Goal: Task Accomplishment & Management: Use online tool/utility

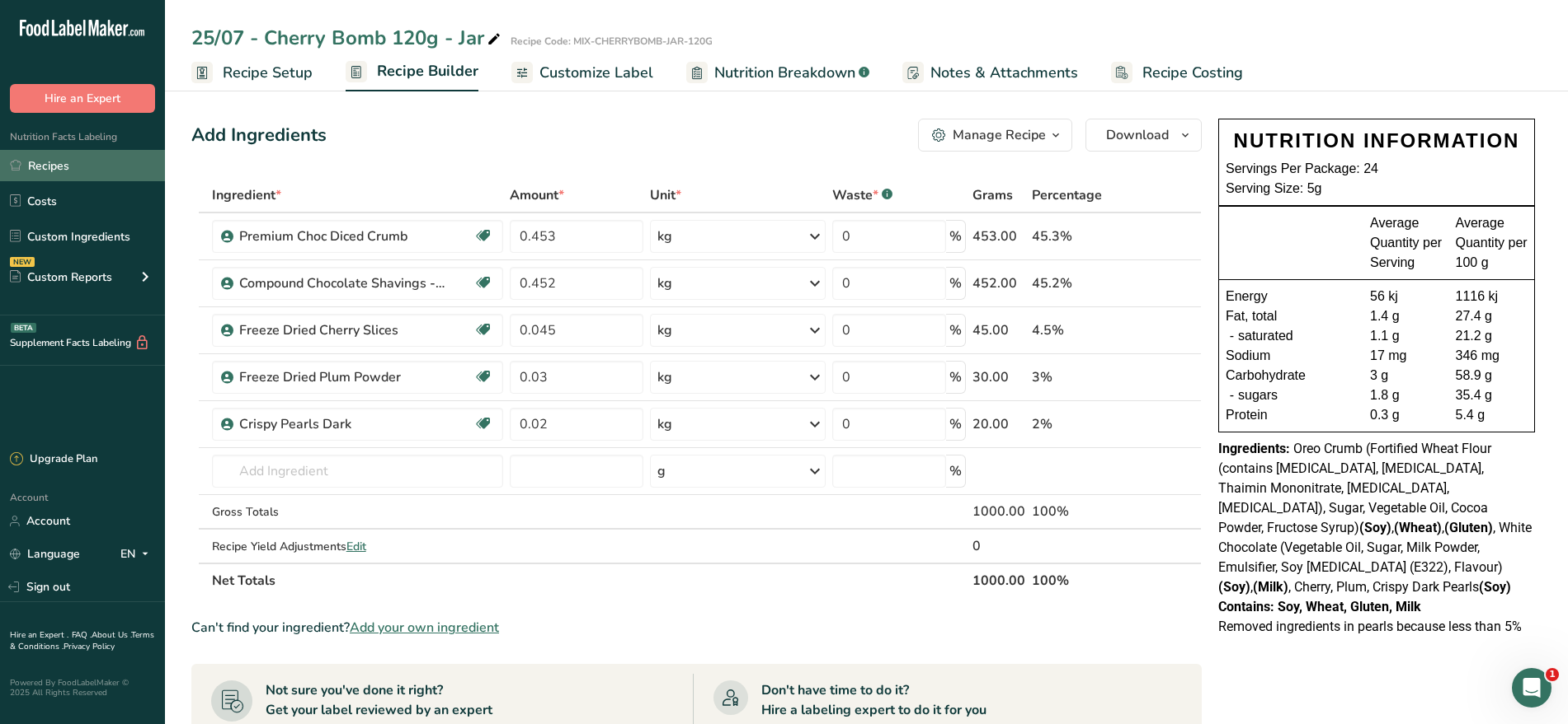
click at [65, 160] on link "Recipes" at bounding box center [82, 166] width 165 height 31
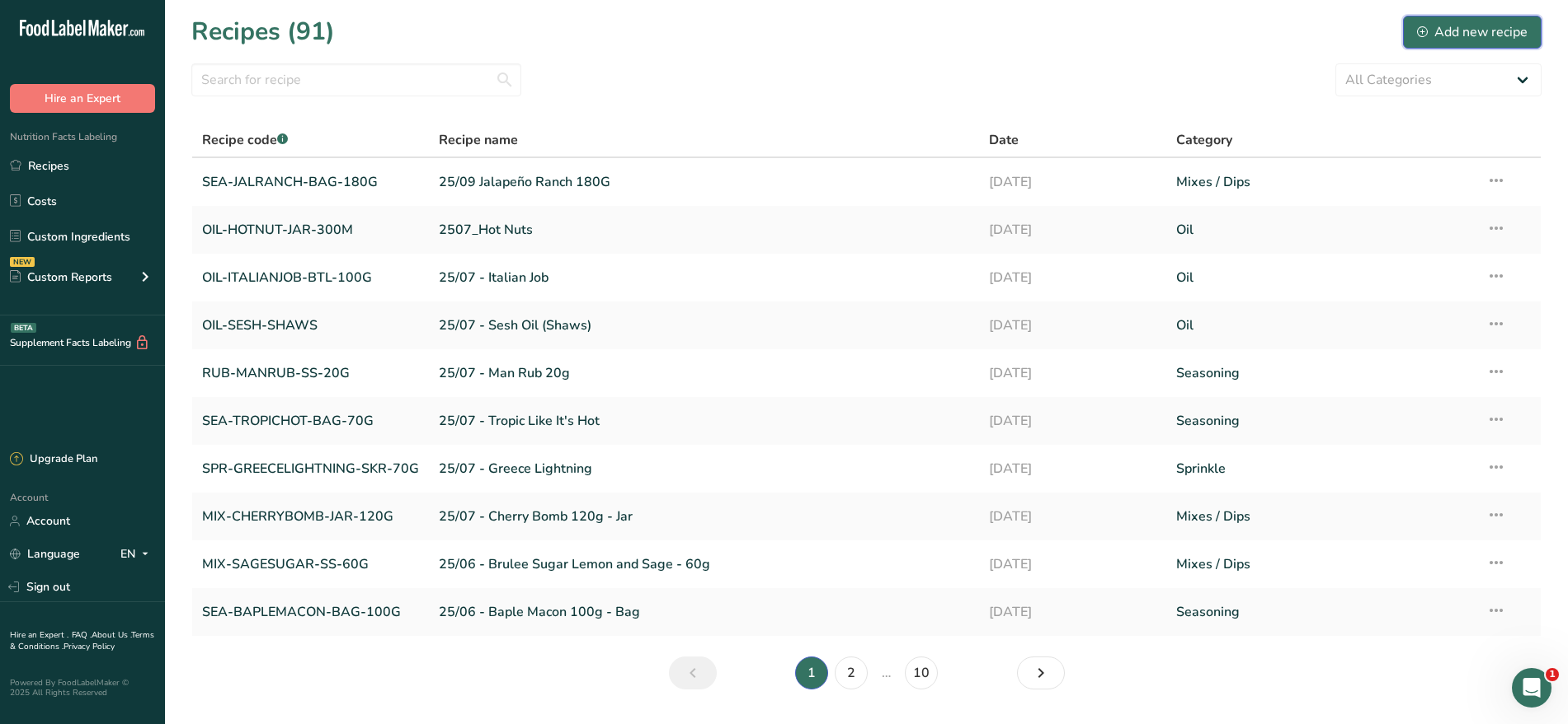
click at [1454, 37] on div "Add new recipe" at bounding box center [1472, 31] width 111 height 19
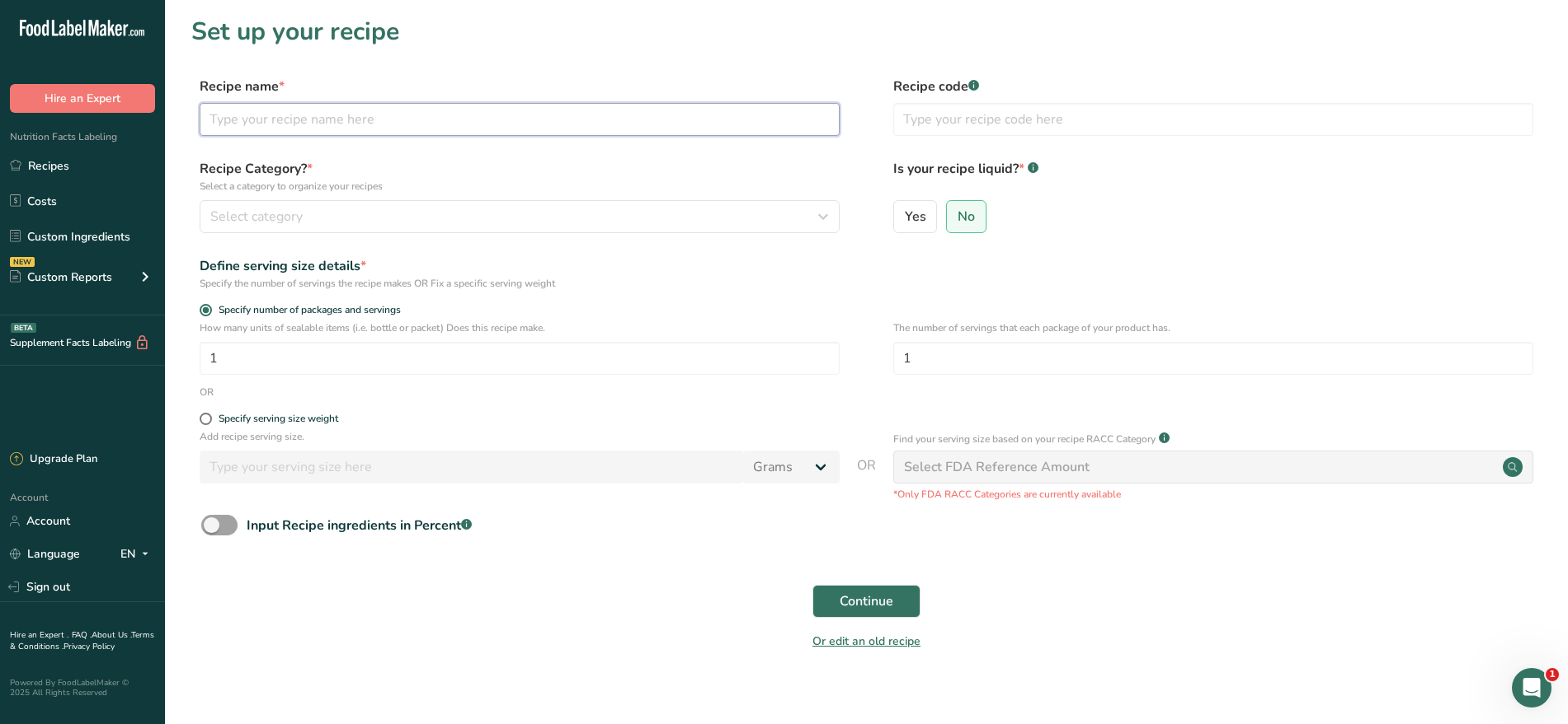
click at [318, 127] on input "text" at bounding box center [519, 120] width 640 height 33
type input "0"
click at [79, 173] on link "Recipes" at bounding box center [82, 166] width 165 height 31
click at [391, 116] on input "25/09 Collab-A-Dabra" at bounding box center [519, 120] width 640 height 33
type input "25/09 Collab-A-Dabra - 100G"
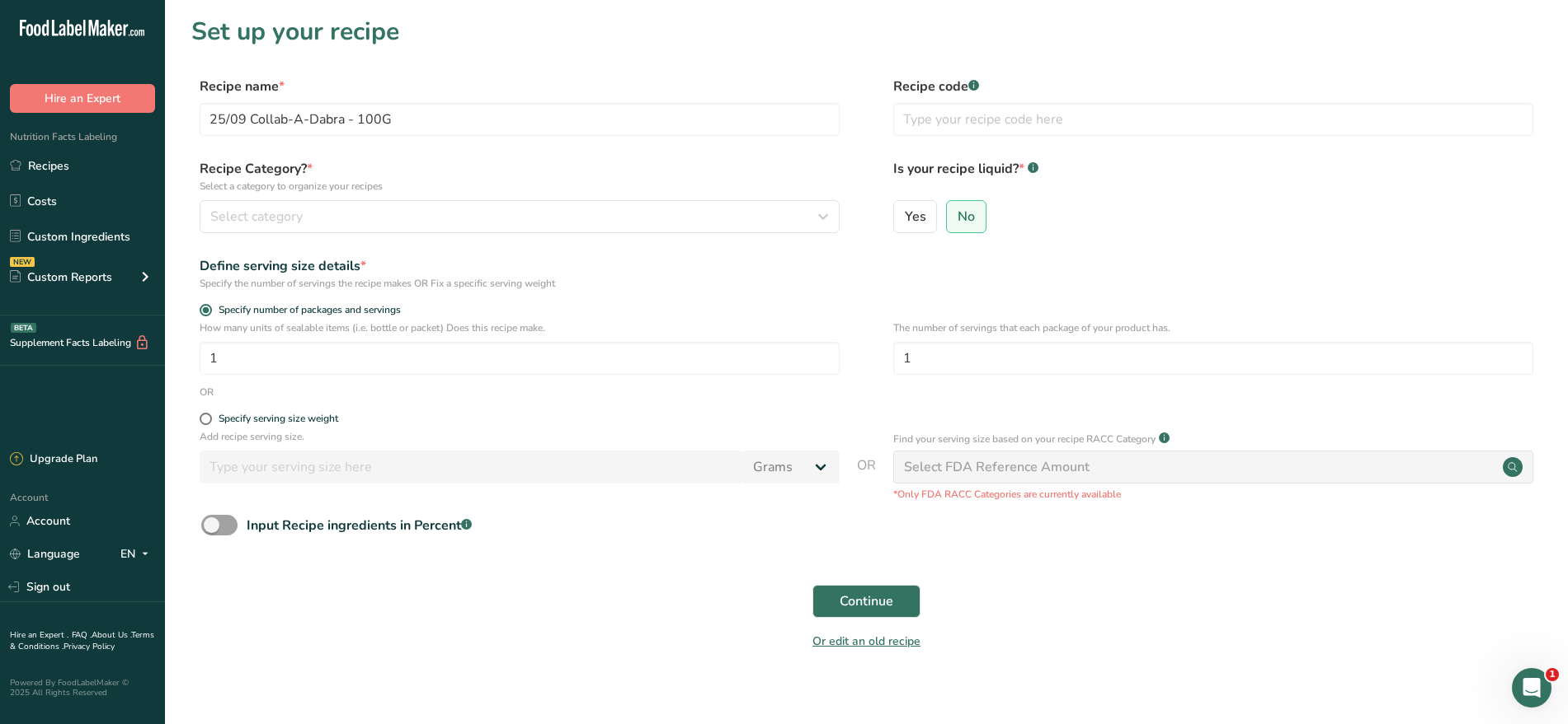
click at [525, 65] on section "Set up your recipe Recipe name * 25/09 Collab-A-Dabra - 100G Recipe code .a-a{f…" at bounding box center [867, 343] width 1403 height 687
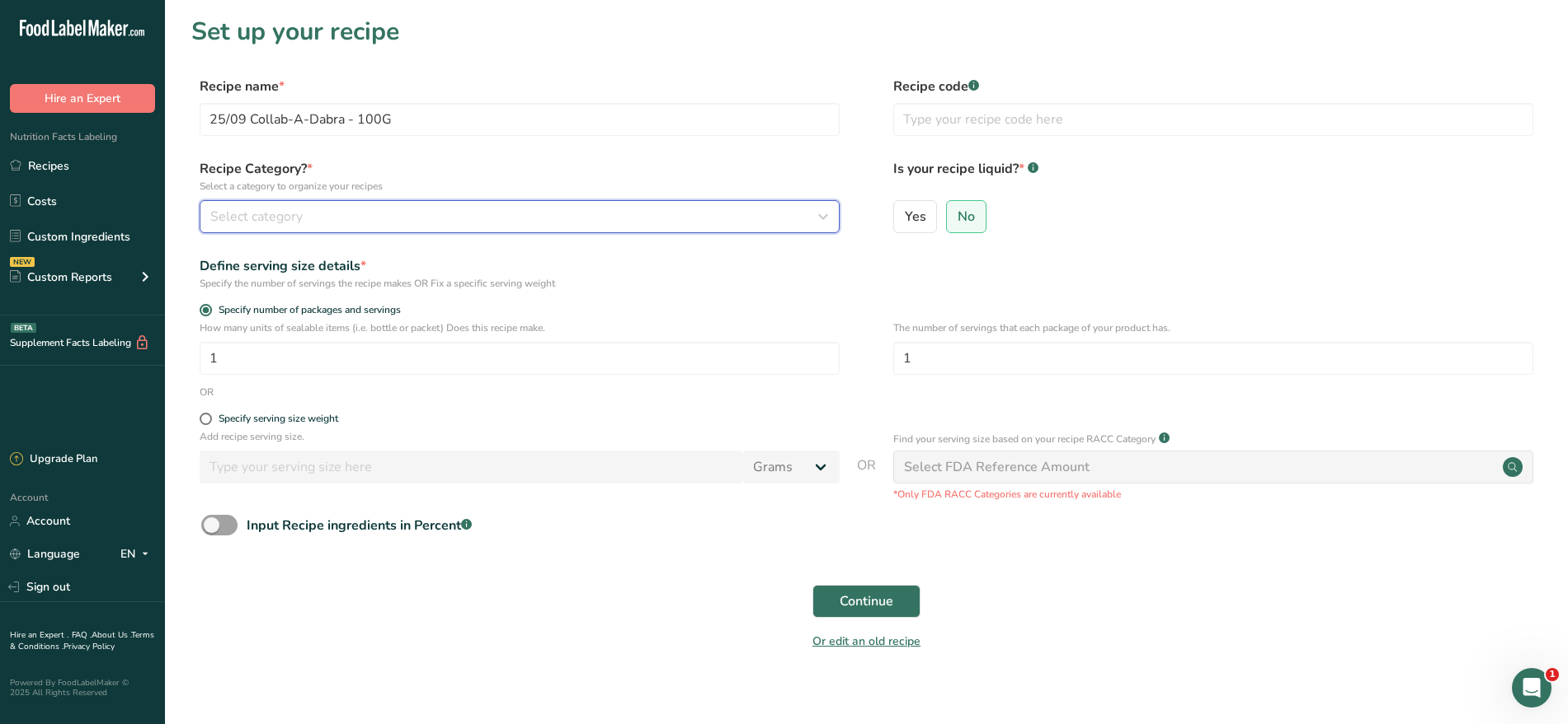
click at [346, 218] on div "Select category" at bounding box center [514, 216] width 608 height 19
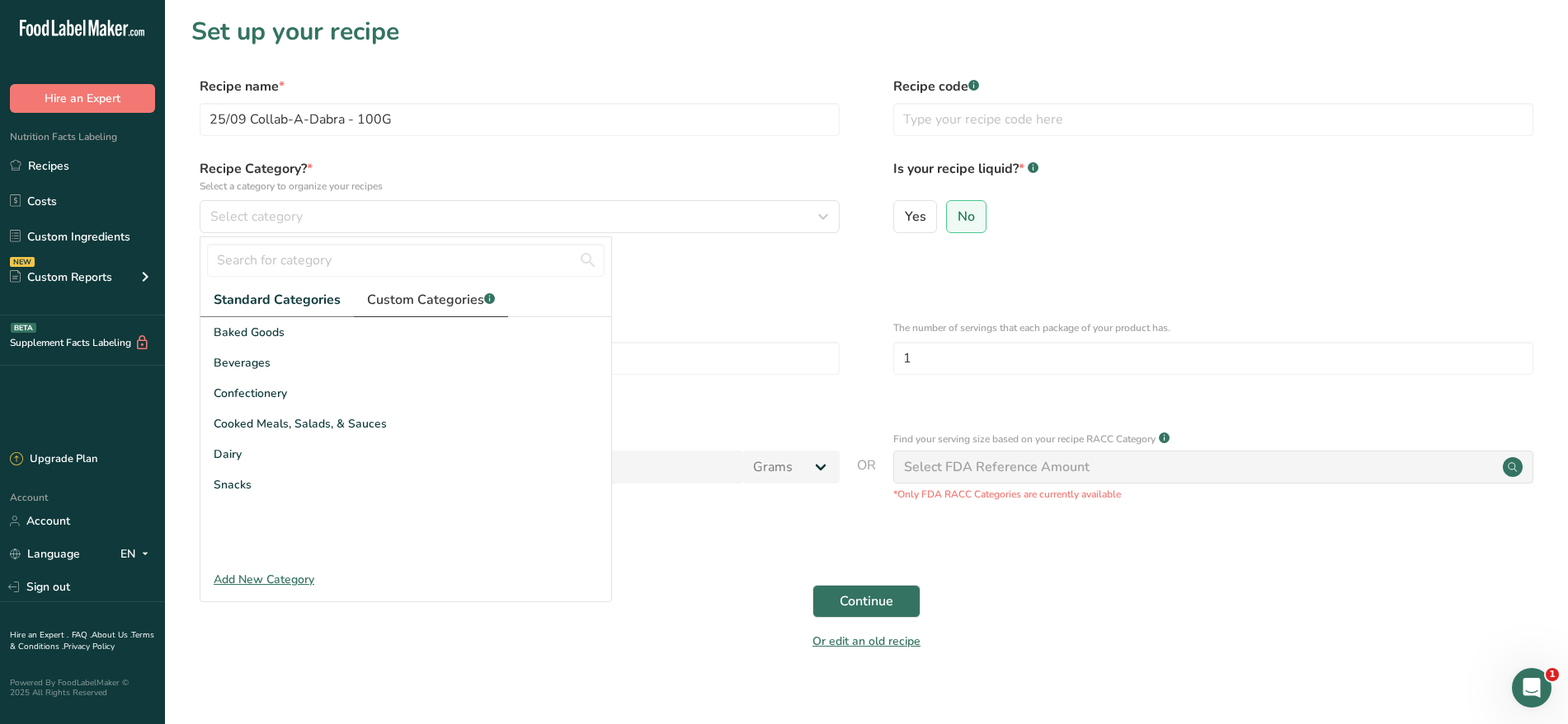
click at [431, 311] on link "Custom Categories .a-a{fill:#347362;}.b-a{fill:#fff;}" at bounding box center [430, 300] width 154 height 34
click at [268, 577] on div "Add New Category" at bounding box center [405, 579] width 411 height 18
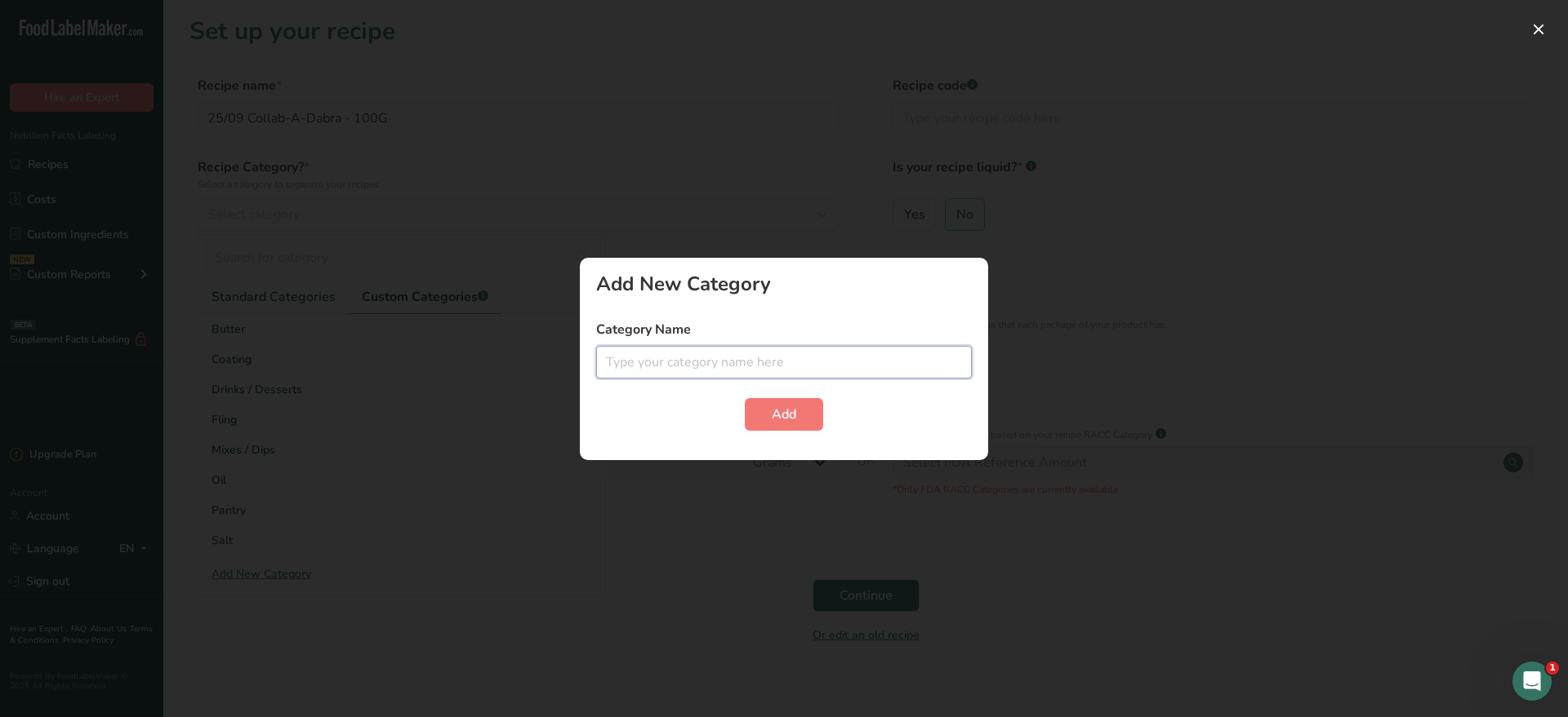
click at [654, 363] on input "text" at bounding box center [783, 363] width 376 height 33
type input "Custom"
click at [761, 410] on button "Add" at bounding box center [784, 415] width 79 height 33
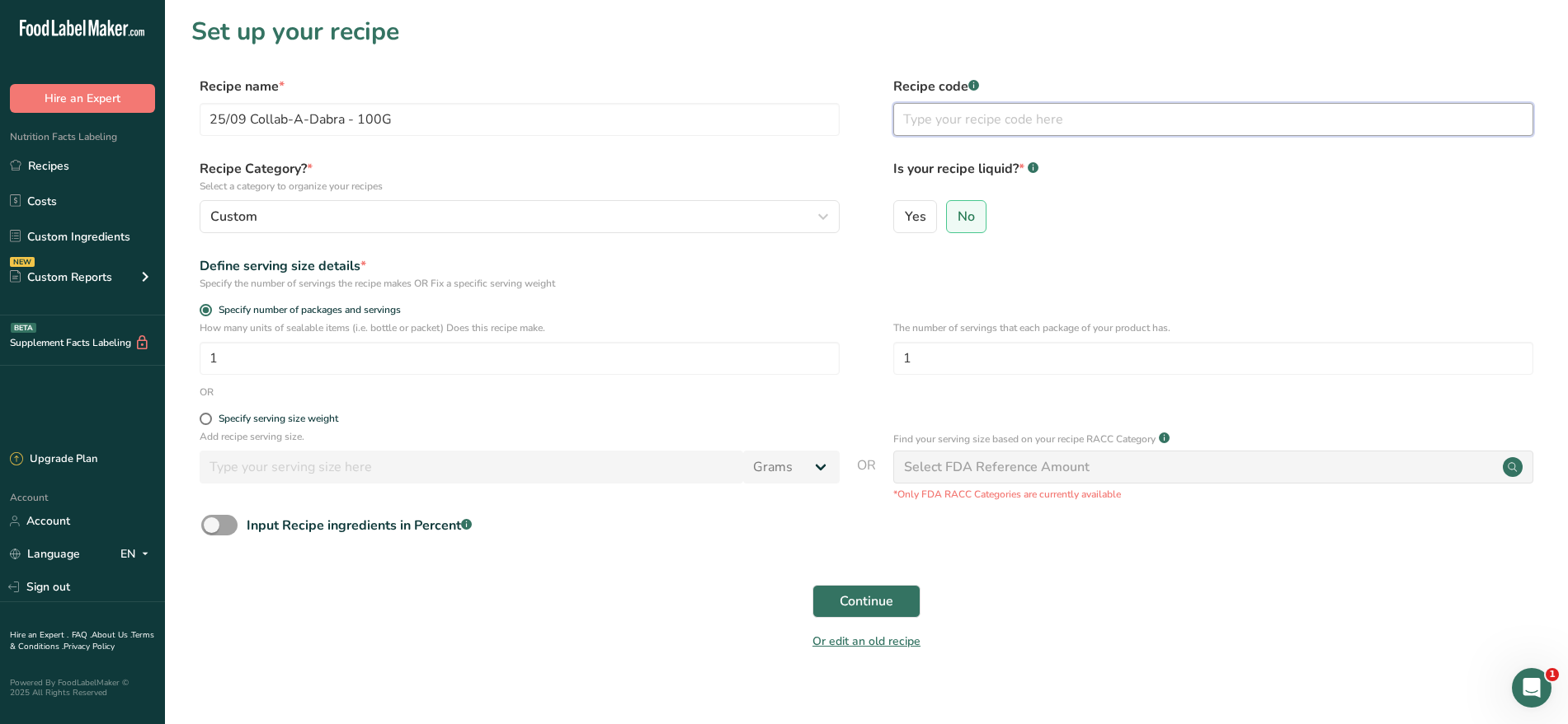
click at [1033, 107] on input "text" at bounding box center [1213, 120] width 640 height 33
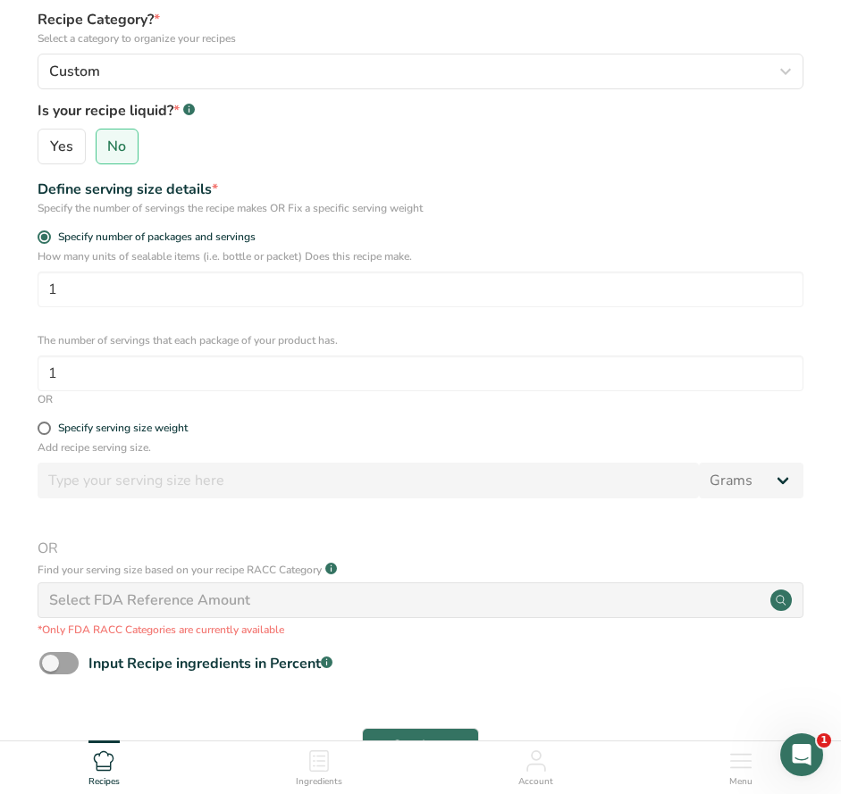
scroll to position [229, 0]
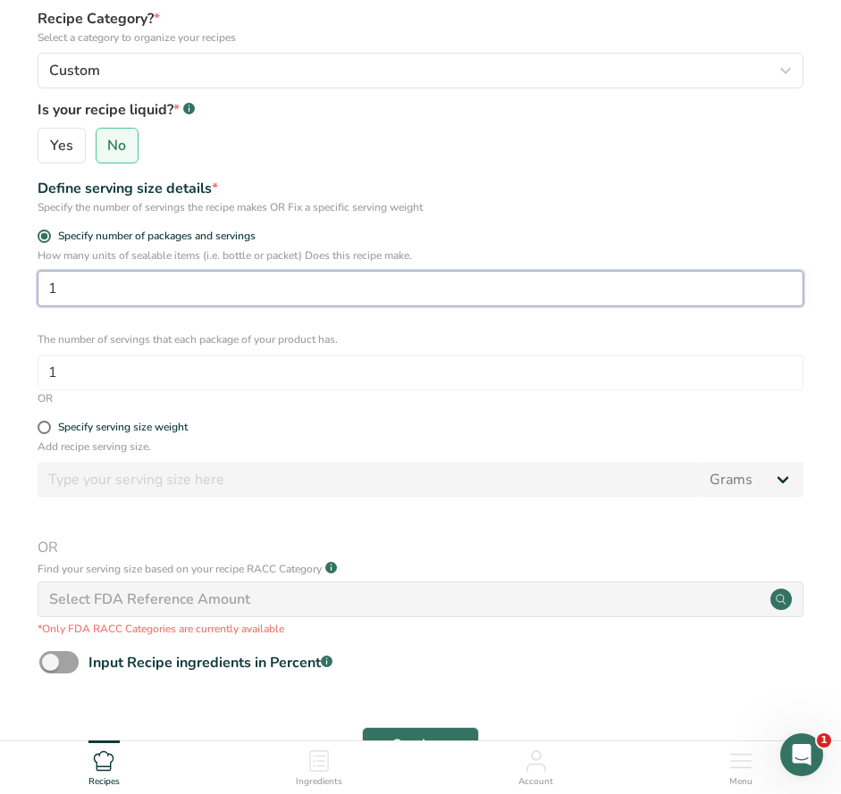
click at [79, 281] on input "1" at bounding box center [421, 289] width 766 height 36
type input "10"
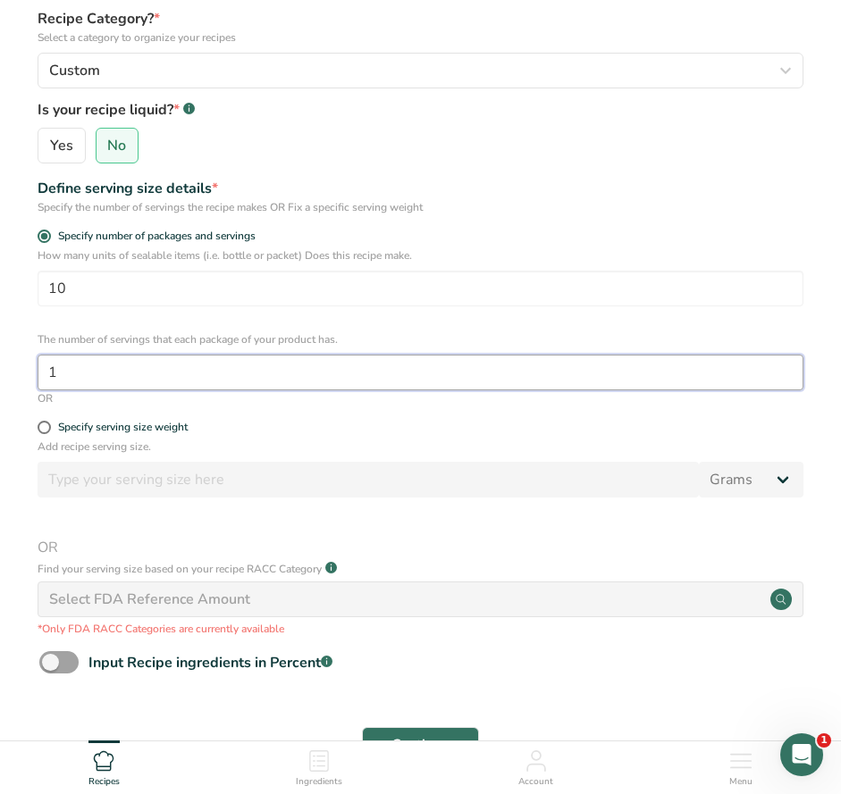
click at [75, 382] on input "1" at bounding box center [421, 373] width 766 height 36
click at [158, 364] on input "1" at bounding box center [421, 373] width 766 height 36
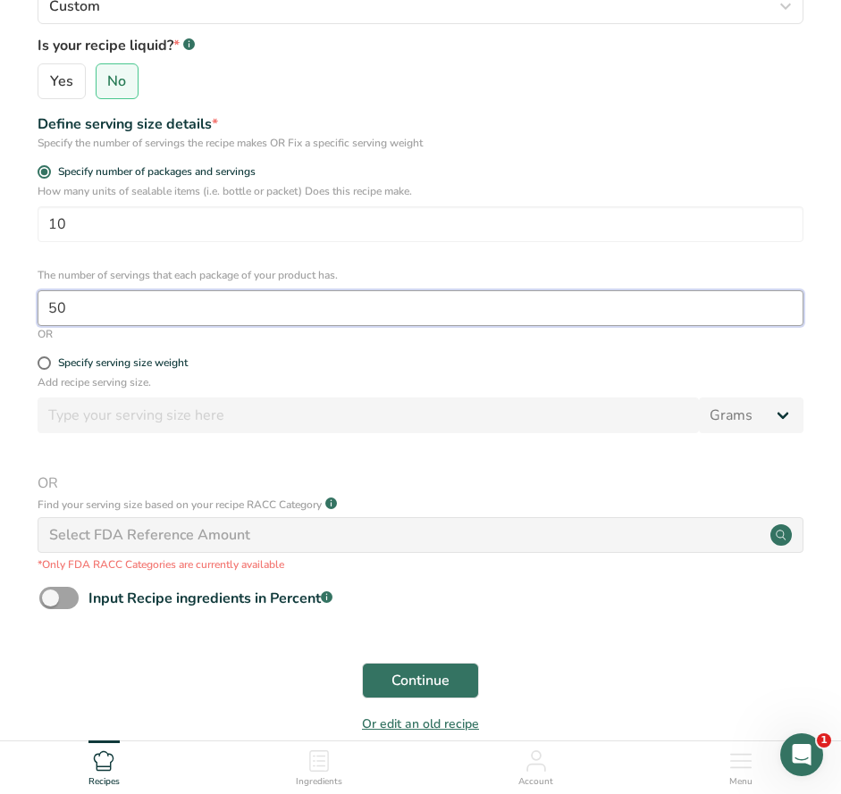
scroll to position [294, 0]
type input "50"
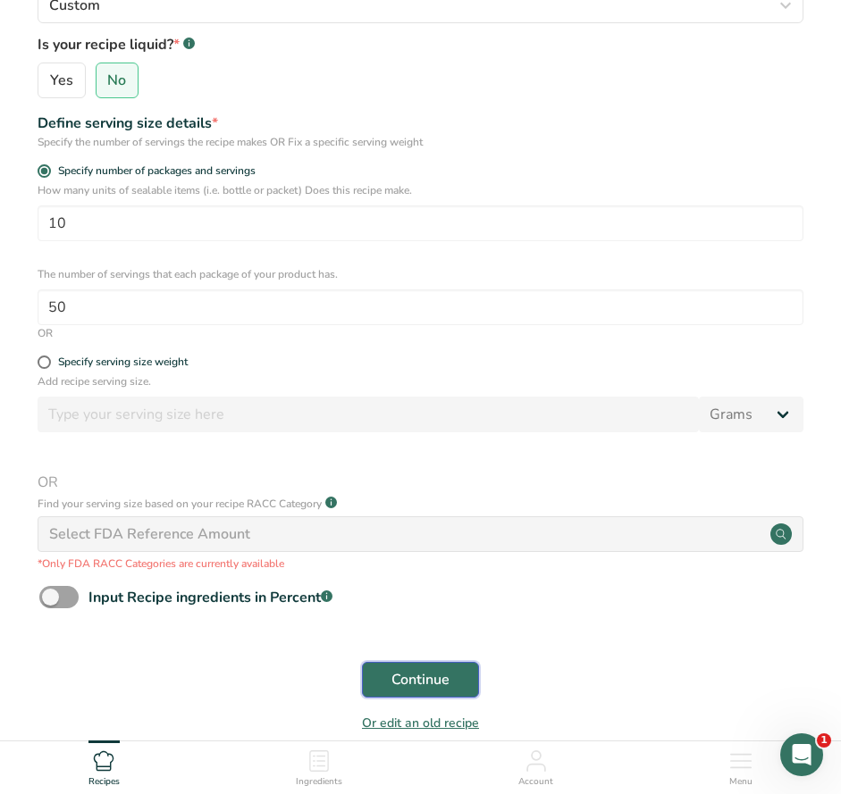
click at [401, 672] on span "Continue" at bounding box center [420, 679] width 58 height 21
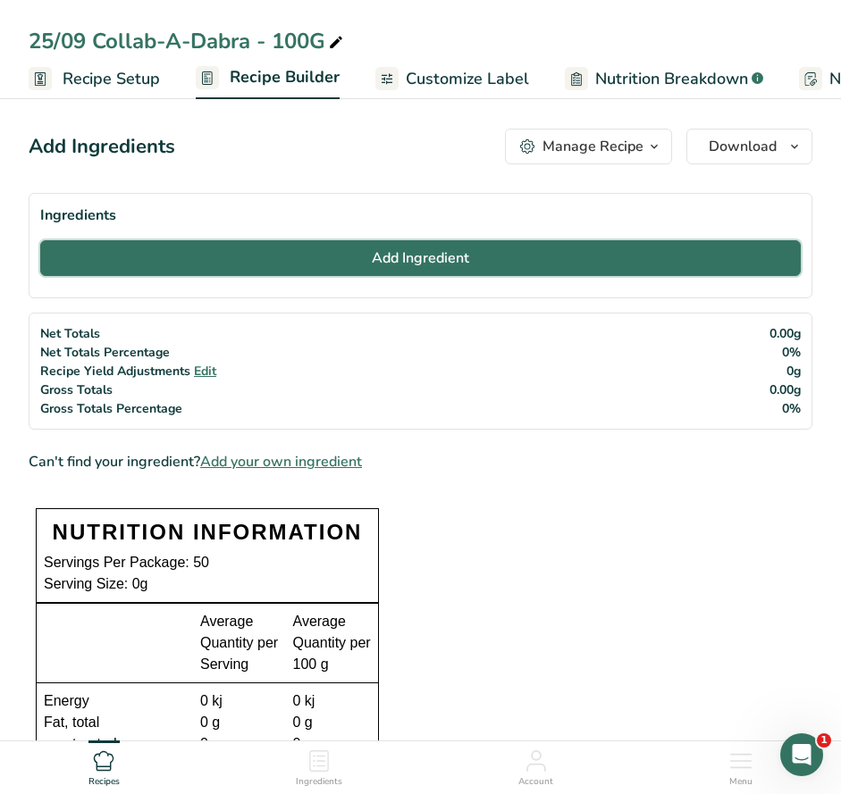
click at [415, 257] on span "Add Ingredient" at bounding box center [420, 258] width 97 height 21
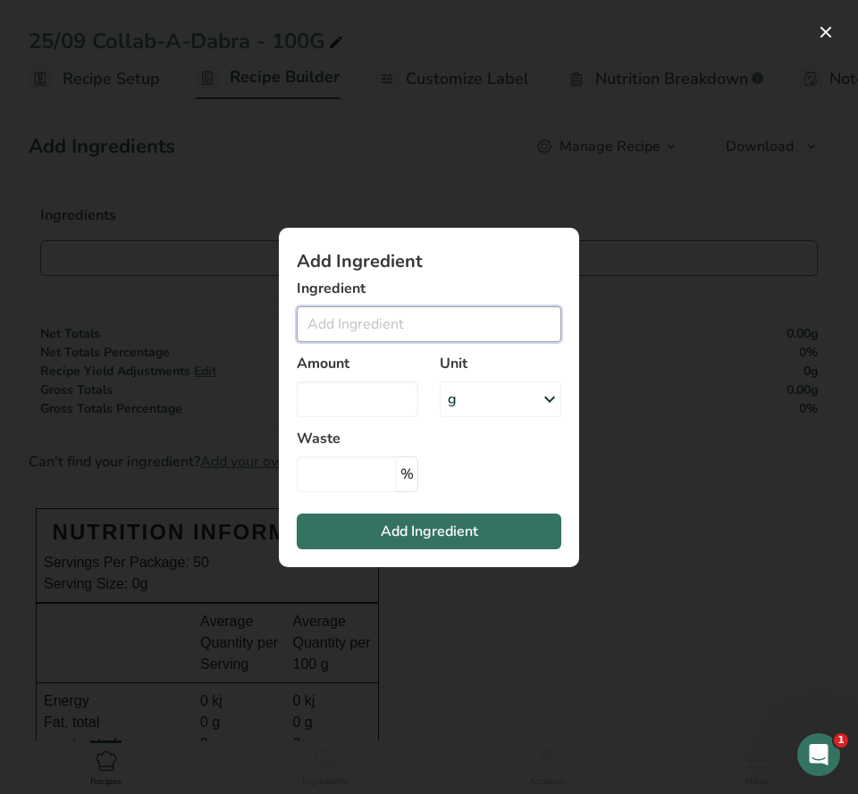
click at [355, 310] on input "Add ingredient modal" at bounding box center [429, 324] width 264 height 36
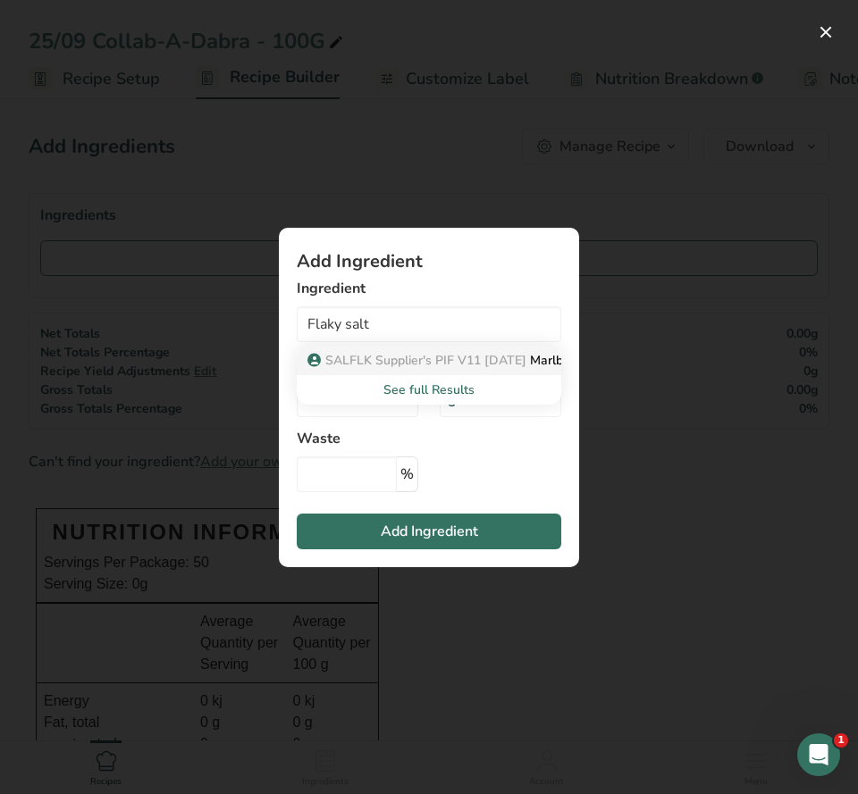
click at [456, 363] on span "SALFLK Supplier's PIF V11 03.01.24" at bounding box center [425, 360] width 201 height 17
type input "Marlborough - Flaky Sea Salt"
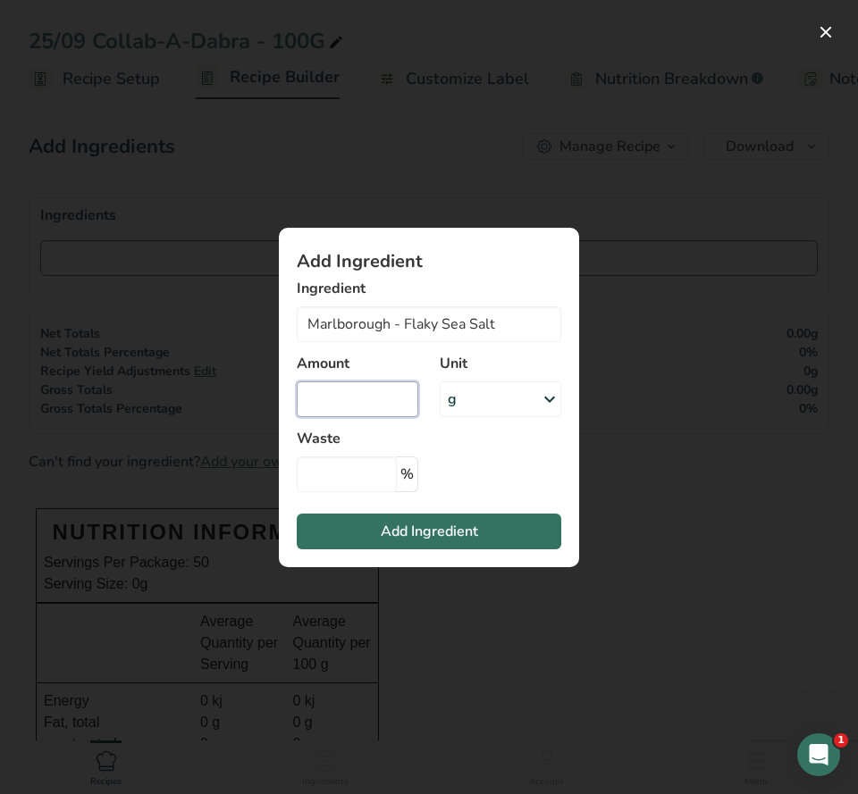
click at [384, 413] on input "Add ingredient modal" at bounding box center [358, 400] width 122 height 36
type input "471"
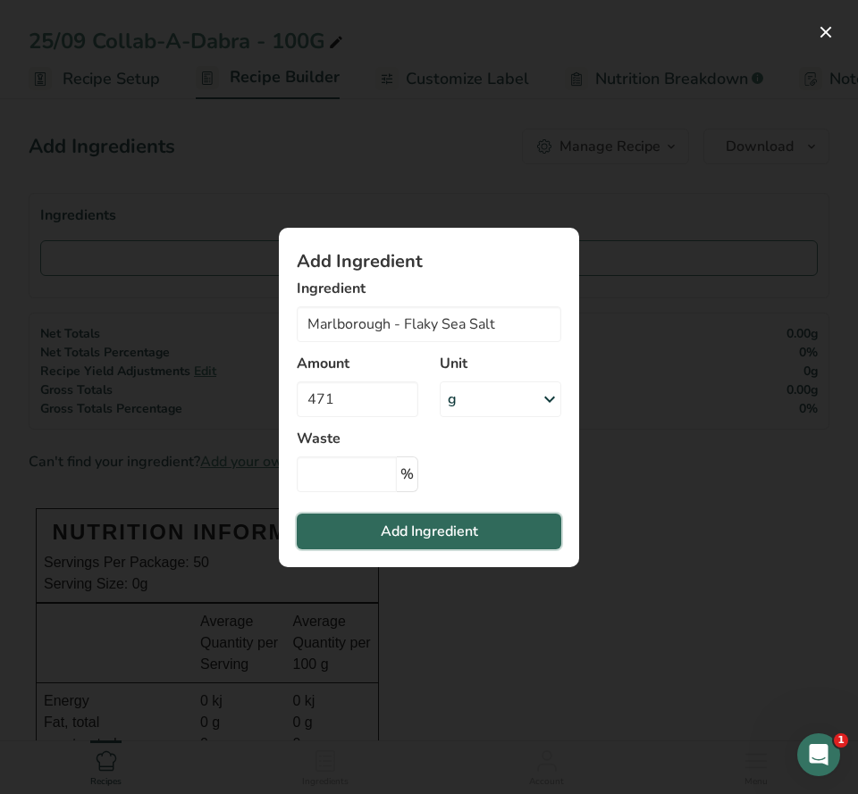
click at [422, 531] on span "Add Ingredient" at bounding box center [429, 531] width 97 height 21
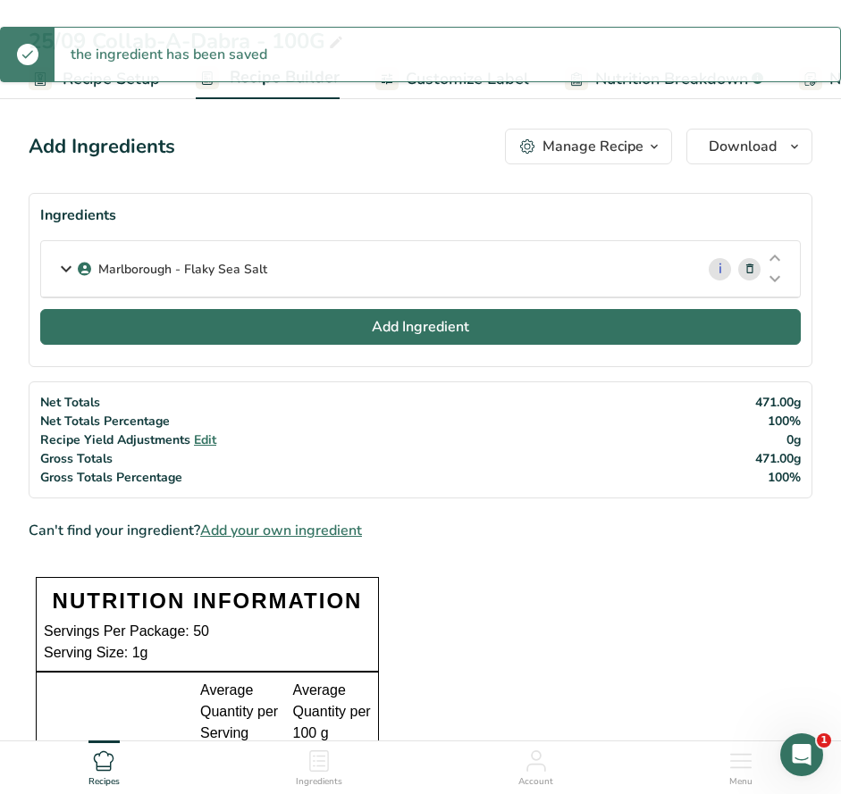
drag, startPoint x: 369, startPoint y: 307, endPoint x: 371, endPoint y: 318, distance: 10.9
click at [371, 318] on section "Ingredients Marlborough - Flaky Sea Salt i Amount 471 Unit g Weight Units g kg …" at bounding box center [421, 280] width 784 height 174
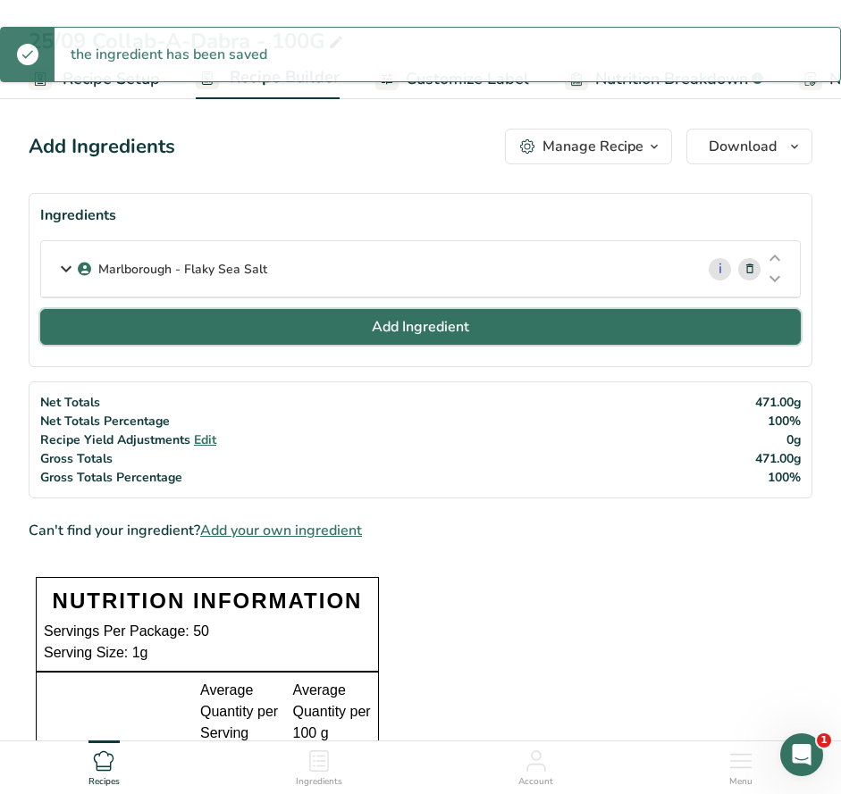
click at [372, 318] on span "Add Ingredient" at bounding box center [420, 326] width 97 height 21
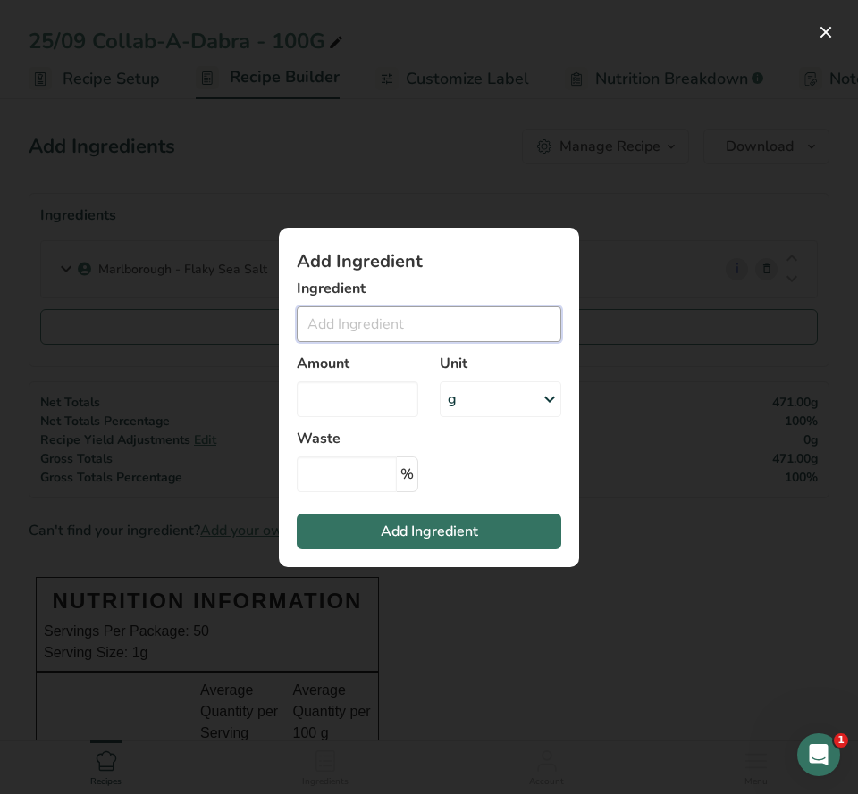
click at [371, 320] on input "Add ingredient modal" at bounding box center [429, 324] width 264 height 36
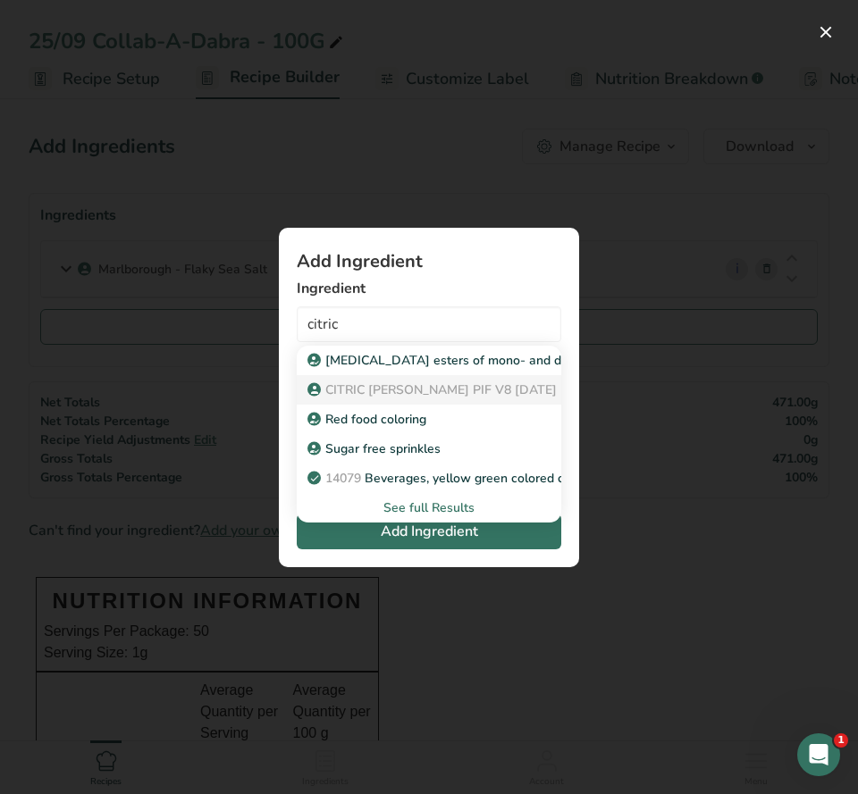
click at [505, 392] on p "CITRIC Davis PIF V8 26.03.24 Citric Acid ANHYDROUS" at bounding box center [529, 390] width 437 height 19
type input "Citric Acid ANHYDROUS"
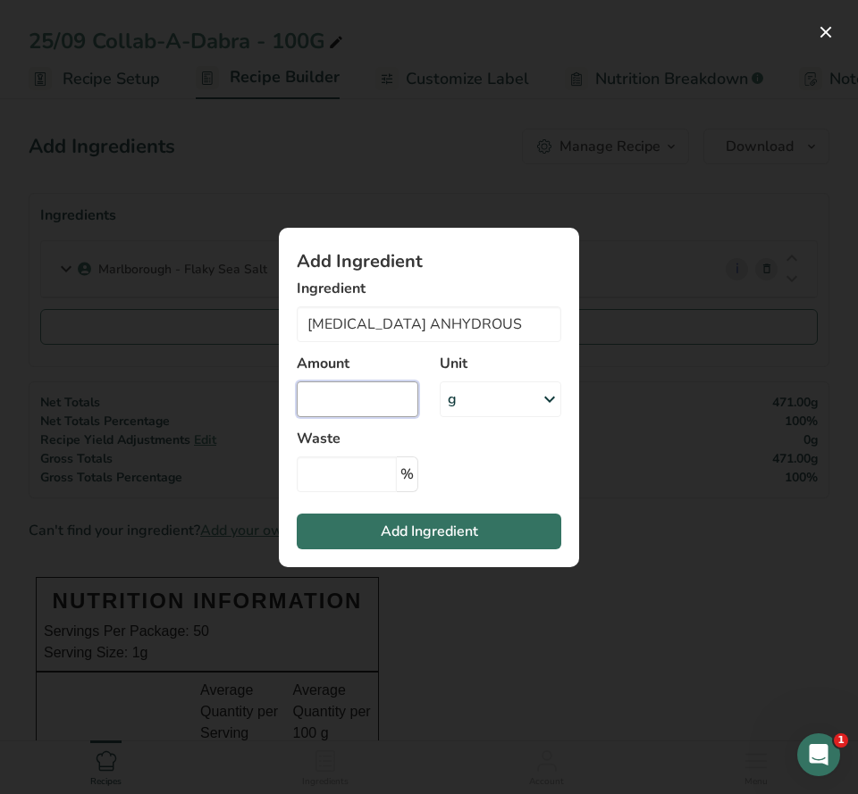
click at [413, 406] on input "Add ingredient modal" at bounding box center [358, 400] width 122 height 36
type input "258"
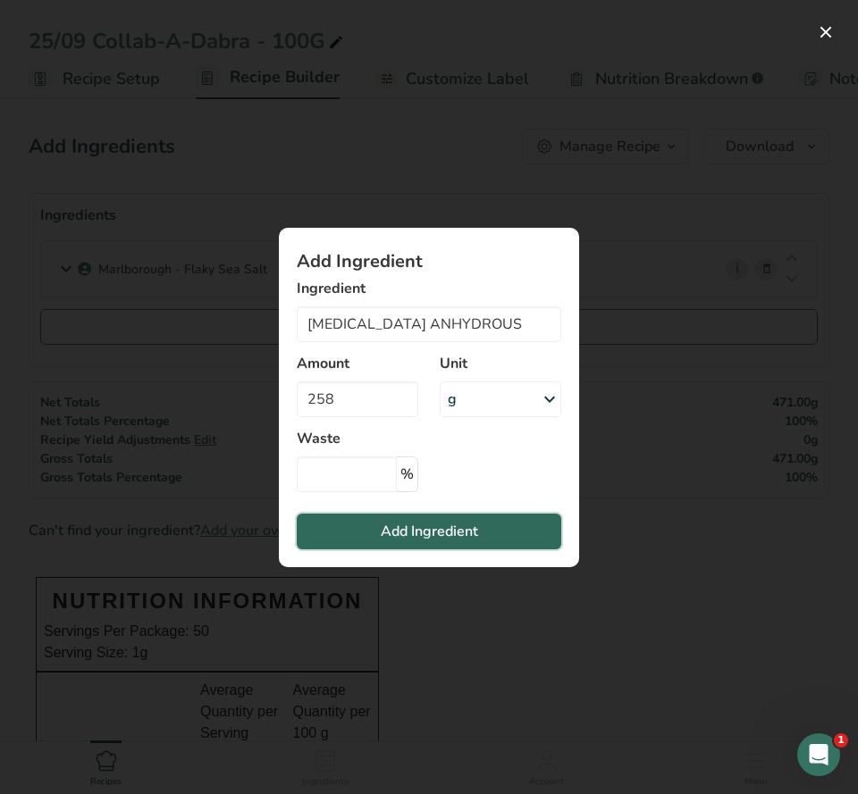
click at [473, 521] on span "Add Ingredient" at bounding box center [429, 531] width 97 height 21
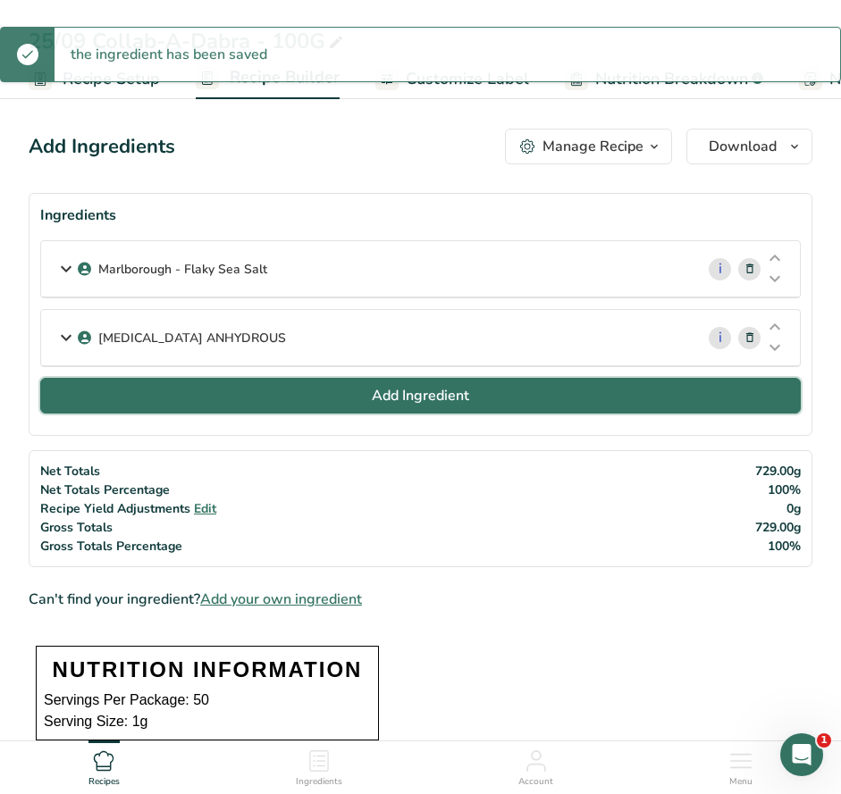
click at [420, 397] on span "Add Ingredient" at bounding box center [420, 395] width 97 height 21
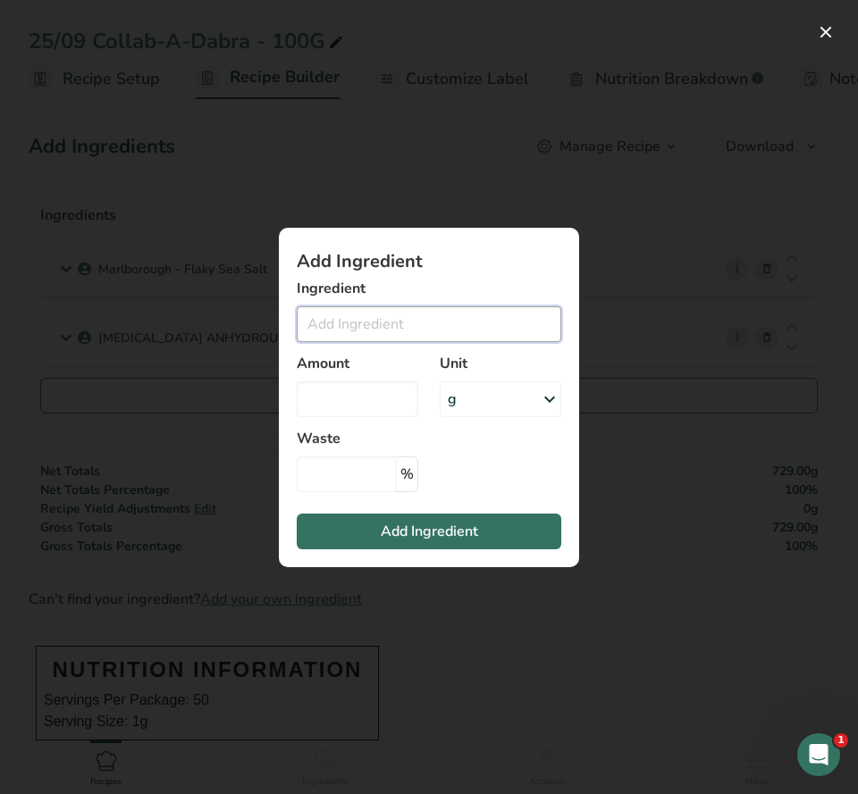
click at [372, 315] on input "Add ingredient modal" at bounding box center [429, 324] width 264 height 36
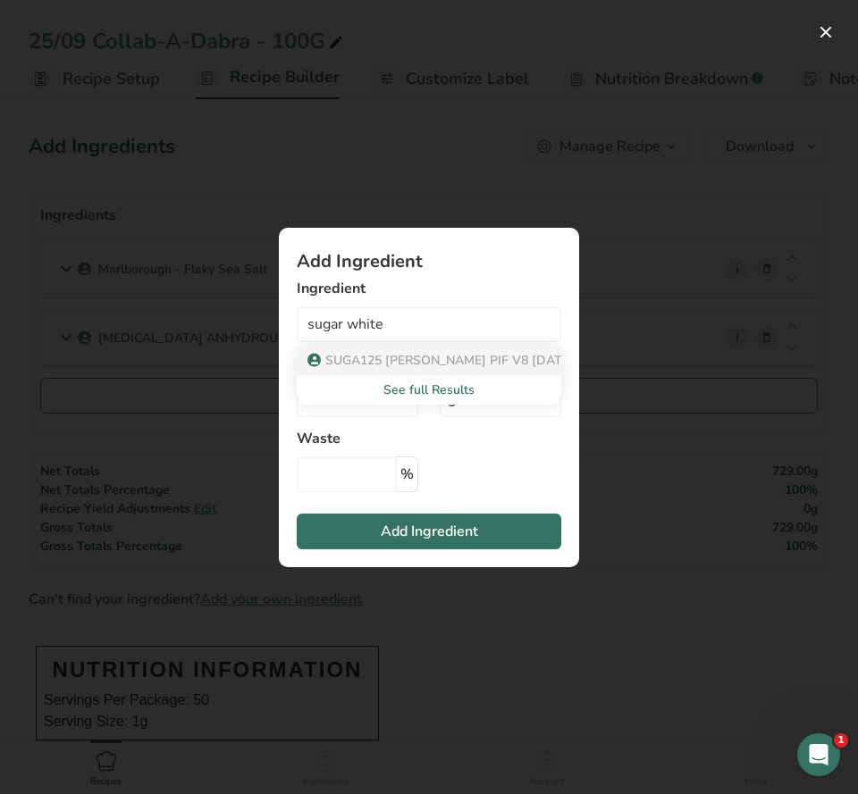
click at [388, 358] on span "SUGA125 Davis PIF V8 20.12.2024" at bounding box center [449, 360] width 248 height 17
type input "White Sugar"
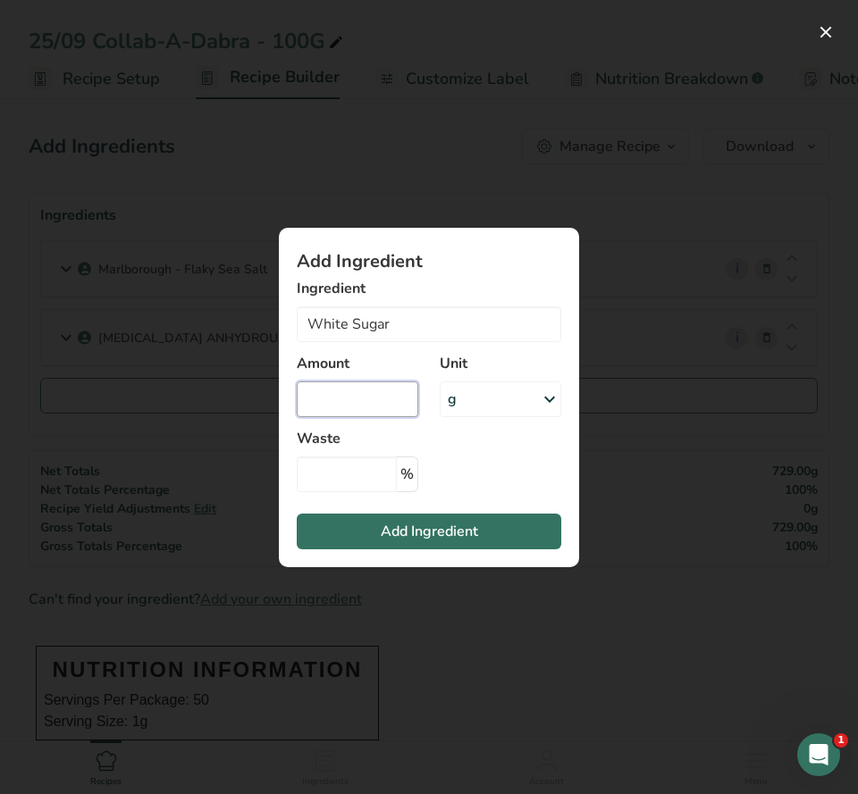
click at [381, 406] on input "Add ingredient modal" at bounding box center [358, 400] width 122 height 36
type input "108"
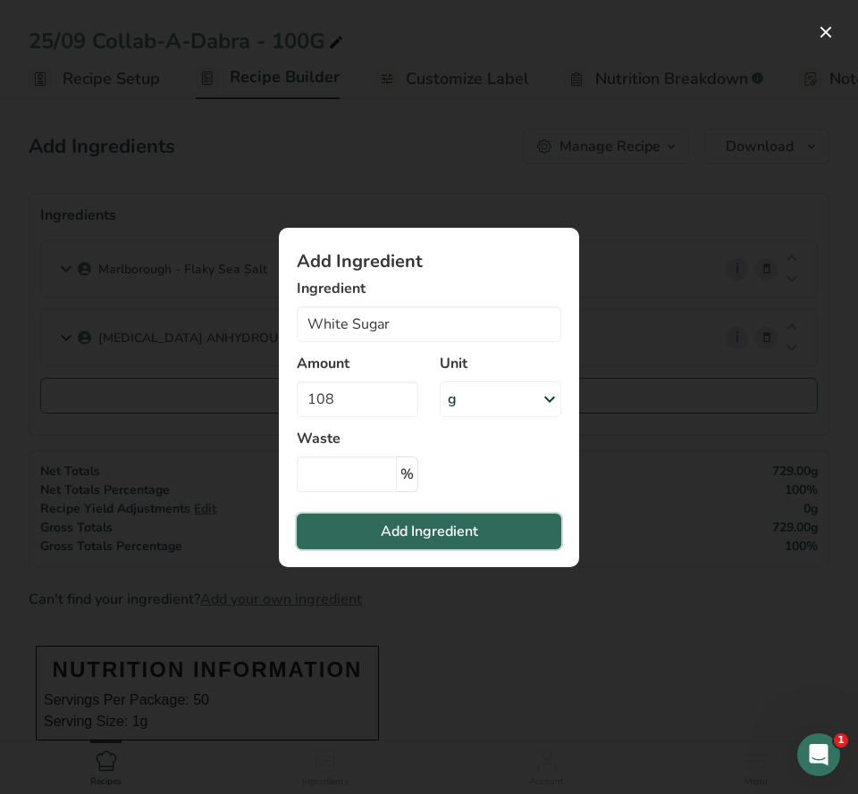
click at [419, 527] on span "Add Ingredient" at bounding box center [429, 531] width 97 height 21
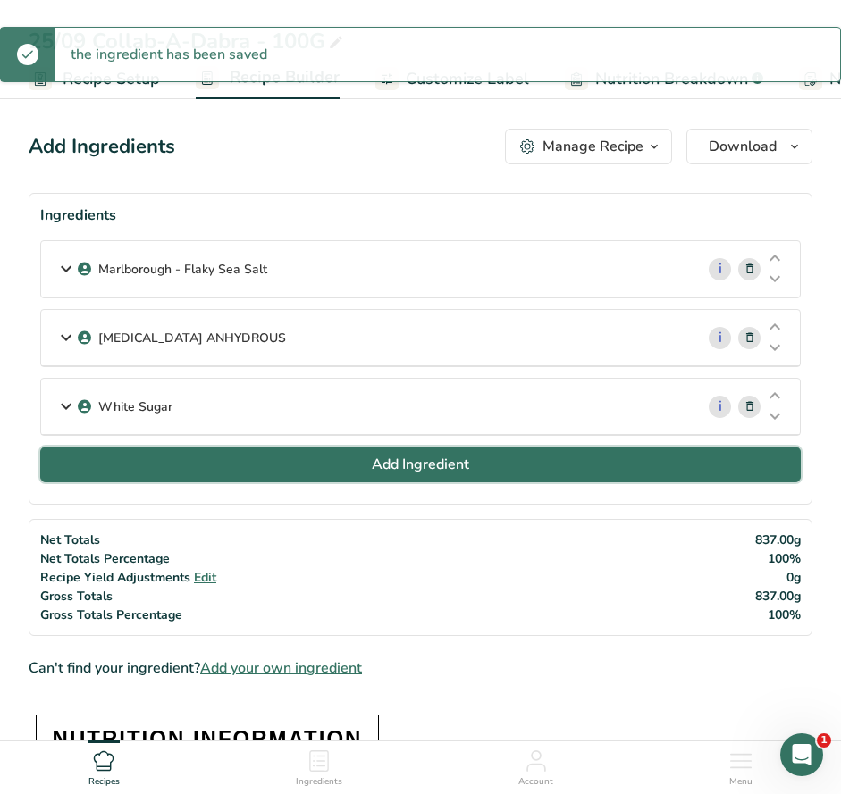
click at [469, 466] on span "Add Ingredient" at bounding box center [420, 464] width 97 height 21
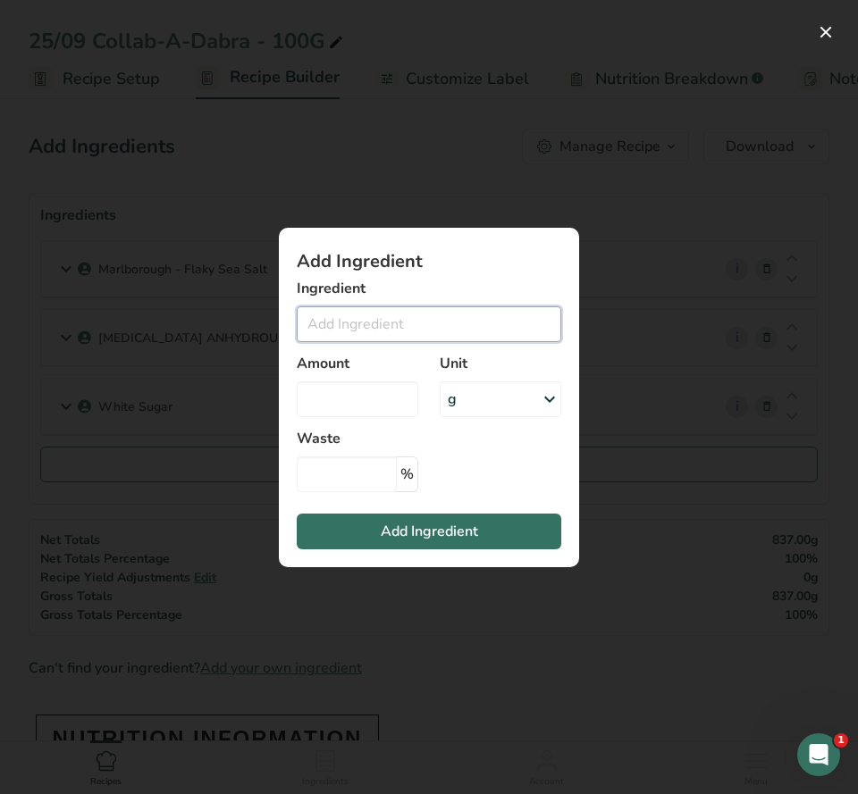
click at [382, 325] on input "Add ingredient modal" at bounding box center [429, 324] width 264 height 36
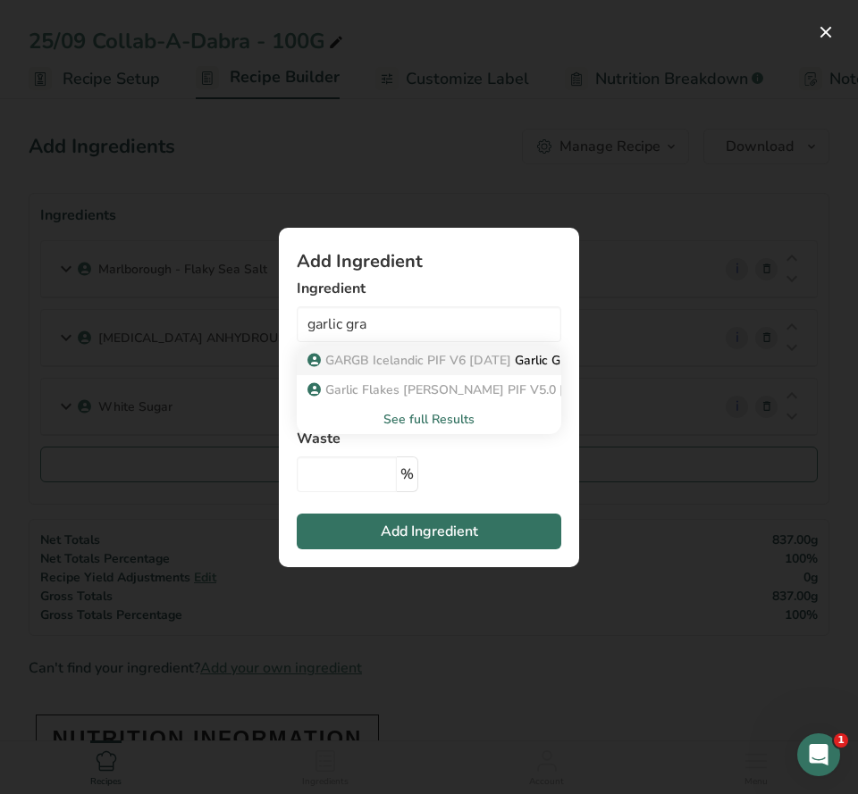
click at [433, 355] on span "GARGB Icelandic PIF V6 24.2.25" at bounding box center [418, 360] width 186 height 17
type input "Garlic Granules"
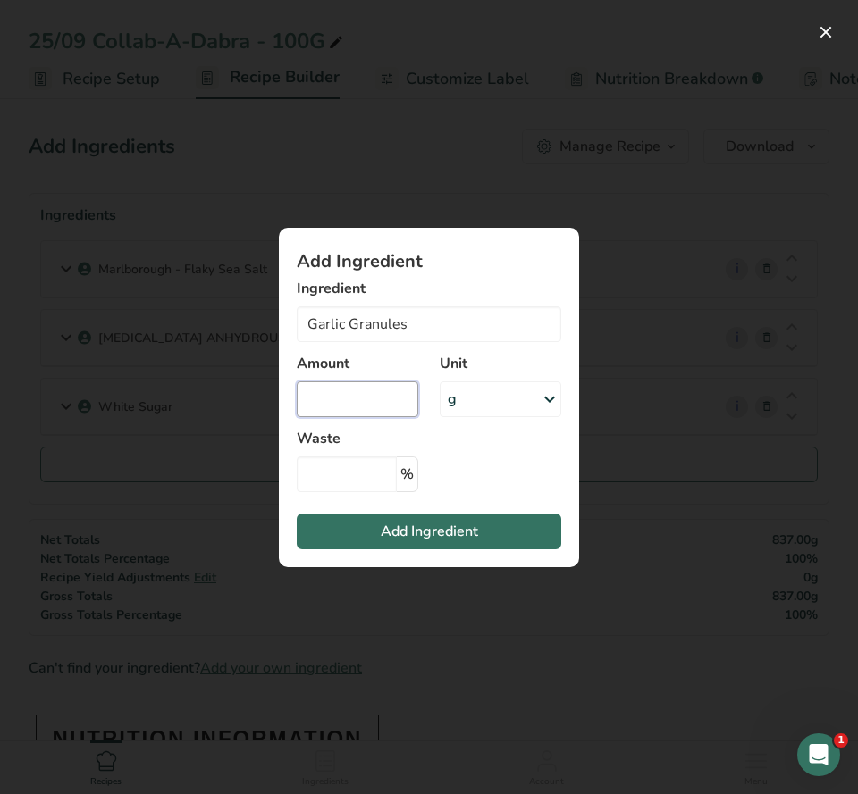
click at [361, 397] on input "Add ingredient modal" at bounding box center [358, 400] width 122 height 36
type input "65"
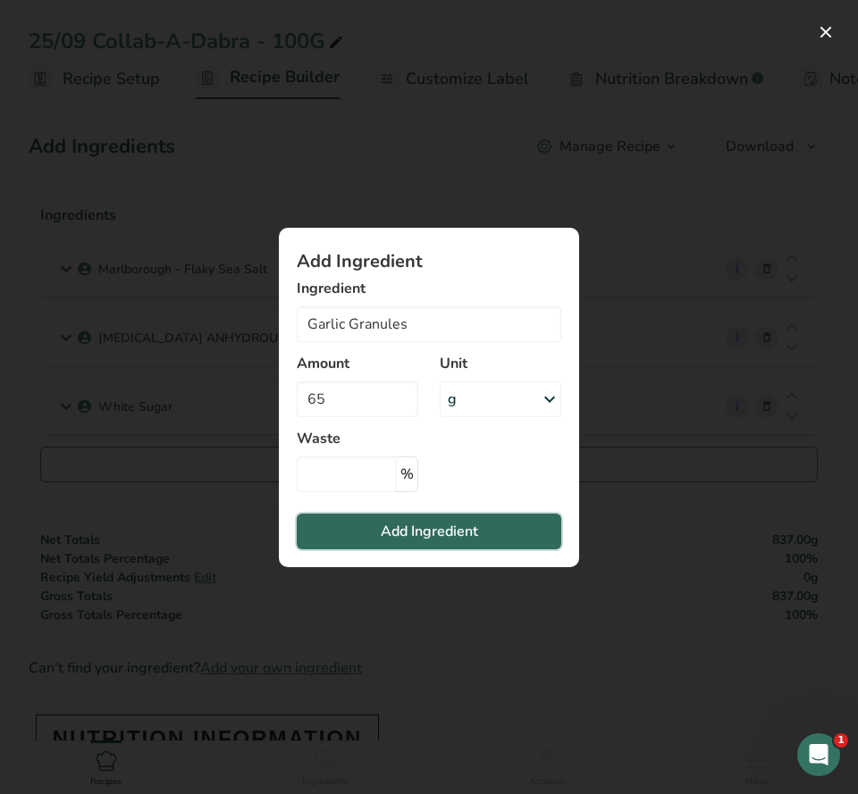
click at [412, 532] on span "Add Ingredient" at bounding box center [429, 531] width 97 height 21
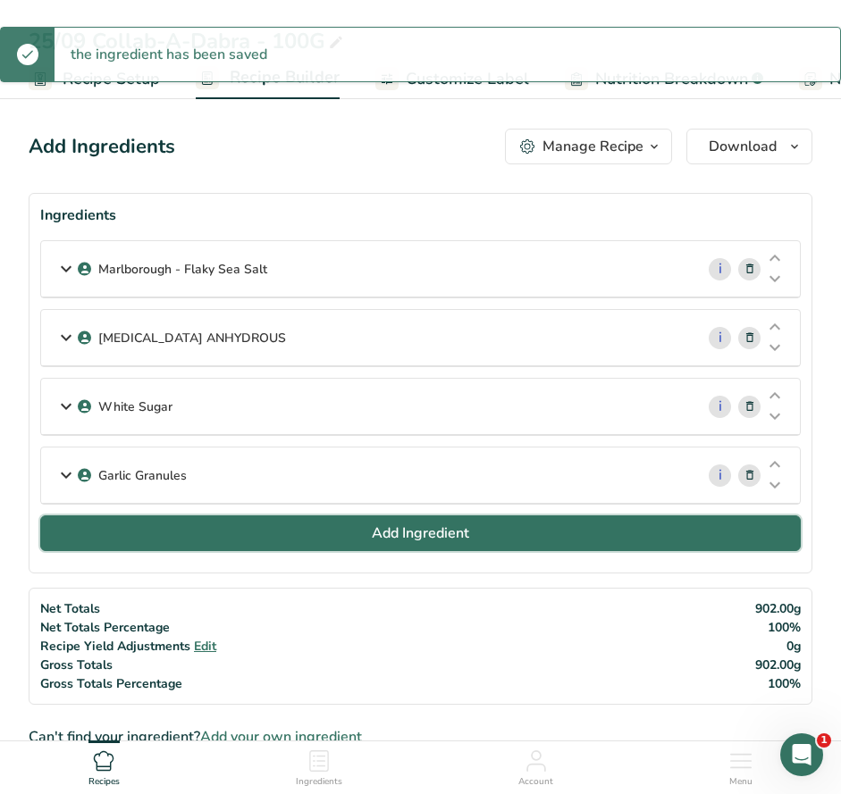
click at [387, 532] on span "Add Ingredient" at bounding box center [420, 533] width 97 height 21
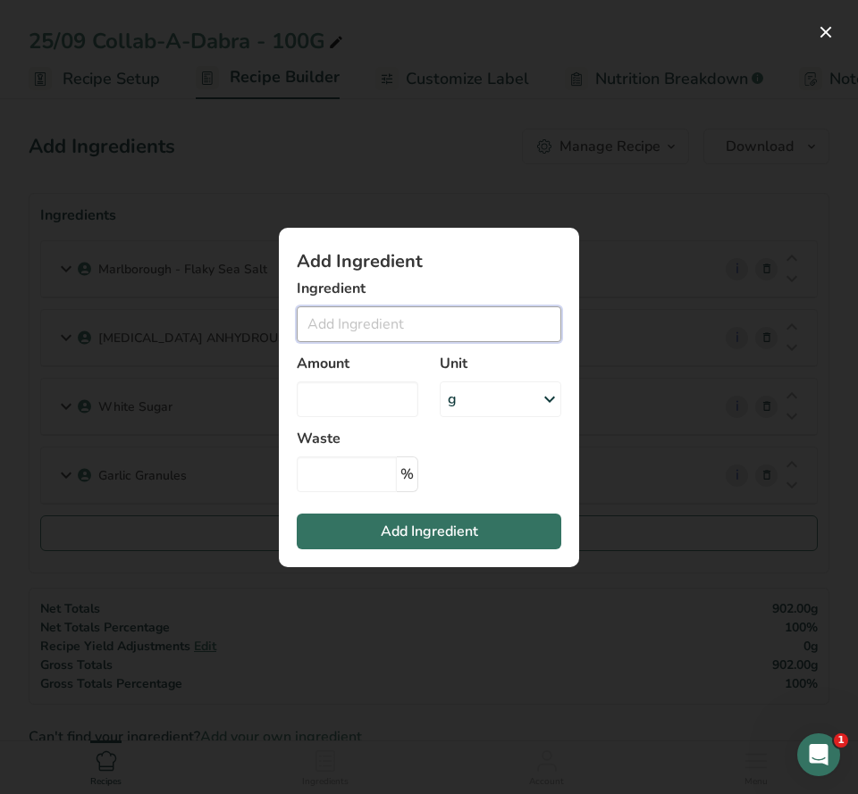
click at [373, 319] on input "Add ingredient modal" at bounding box center [429, 324] width 264 height 36
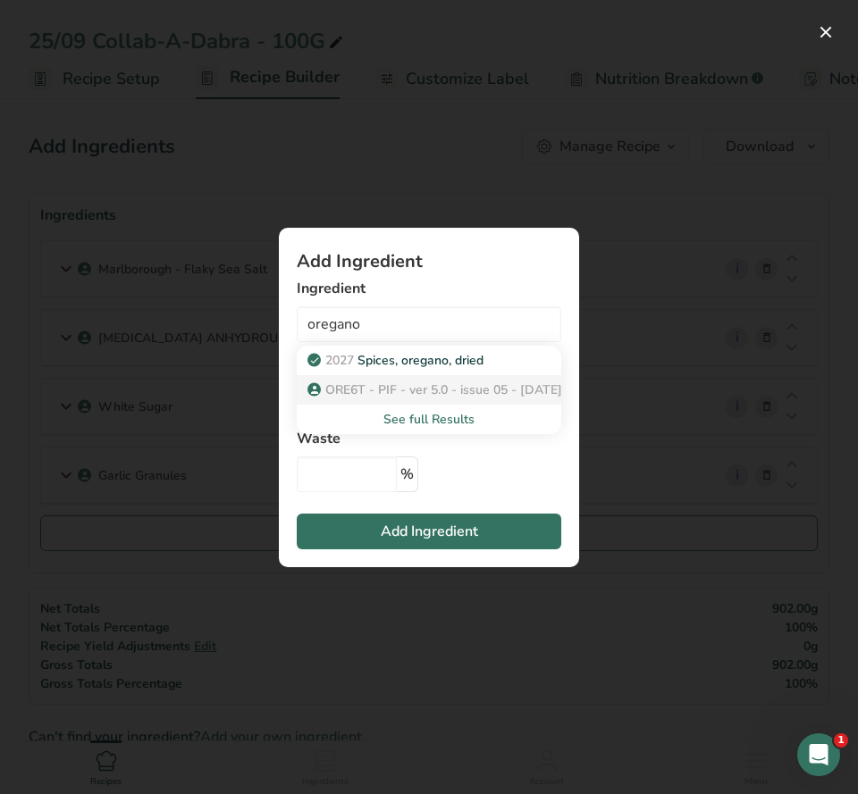
click at [382, 389] on span "ORE6T - PIF - ver 5.0 - issue 05 - 14.01.2025 - MND" at bounding box center [464, 390] width 279 height 17
type input "Oregano Pure Whole Rubbed ST"
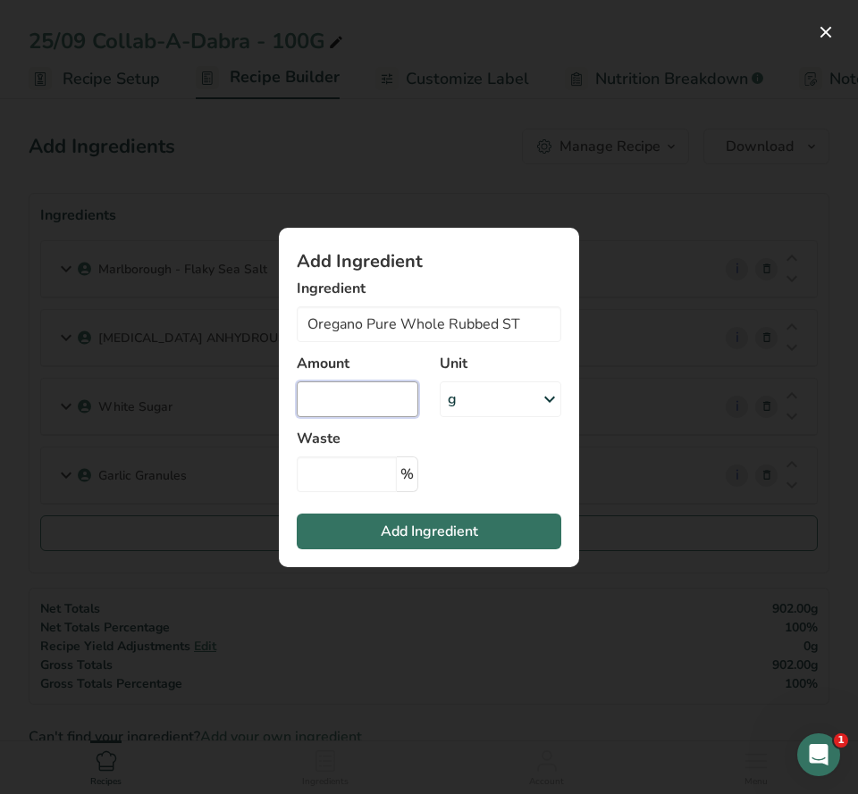
click at [366, 399] on input "Add ingredient modal" at bounding box center [358, 400] width 122 height 36
type input "52"
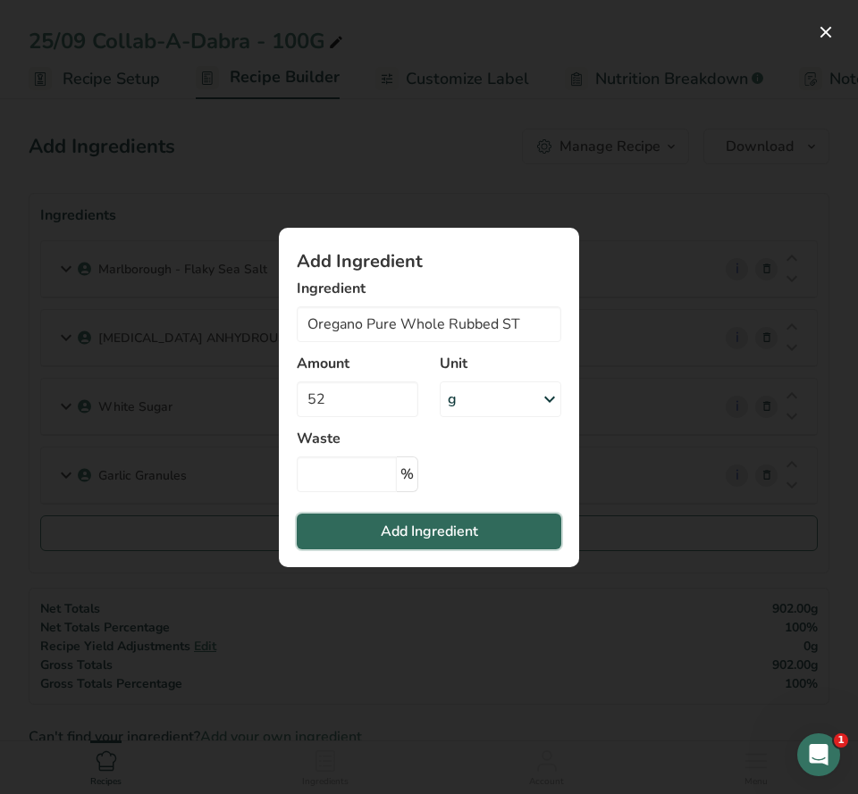
click at [407, 525] on span "Add Ingredient" at bounding box center [429, 531] width 97 height 21
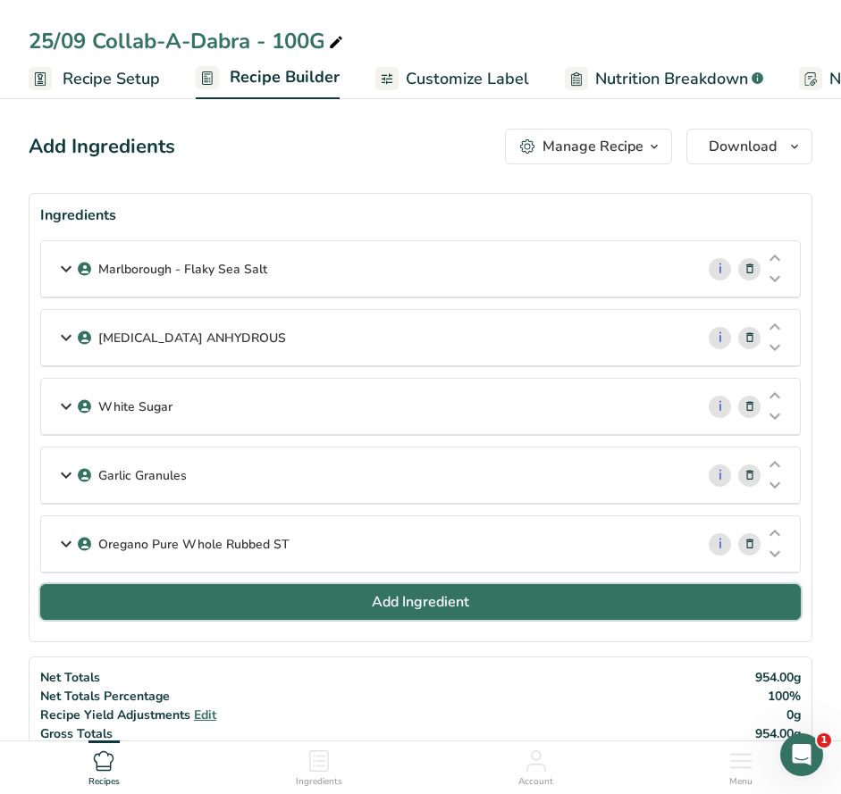
click at [430, 595] on span "Add Ingredient" at bounding box center [420, 602] width 97 height 21
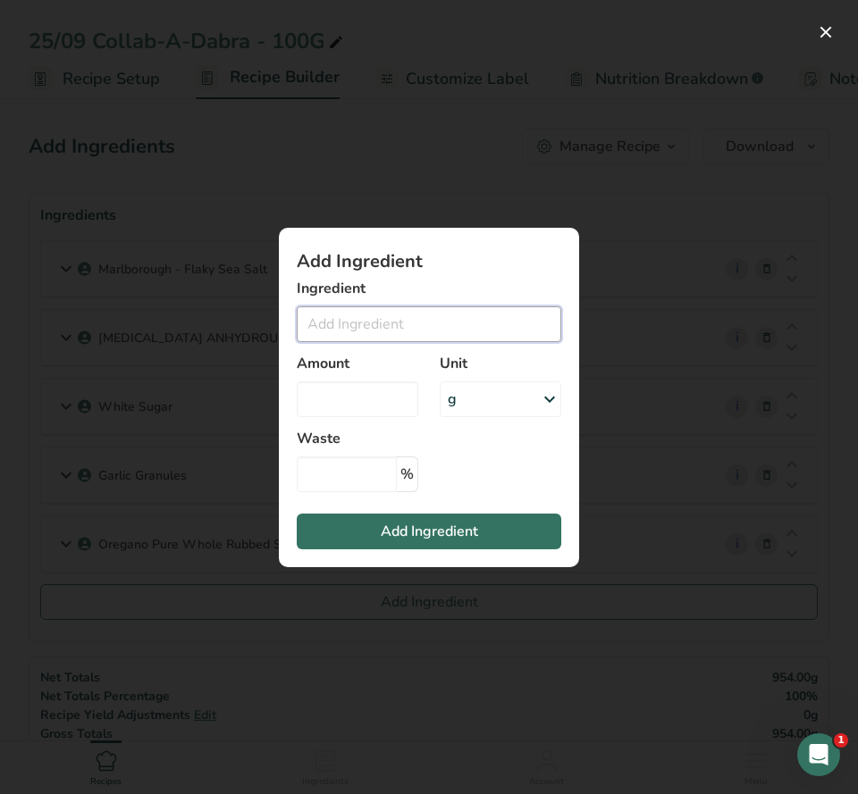
click at [378, 320] on input "Add ingredient modal" at bounding box center [429, 324] width 264 height 36
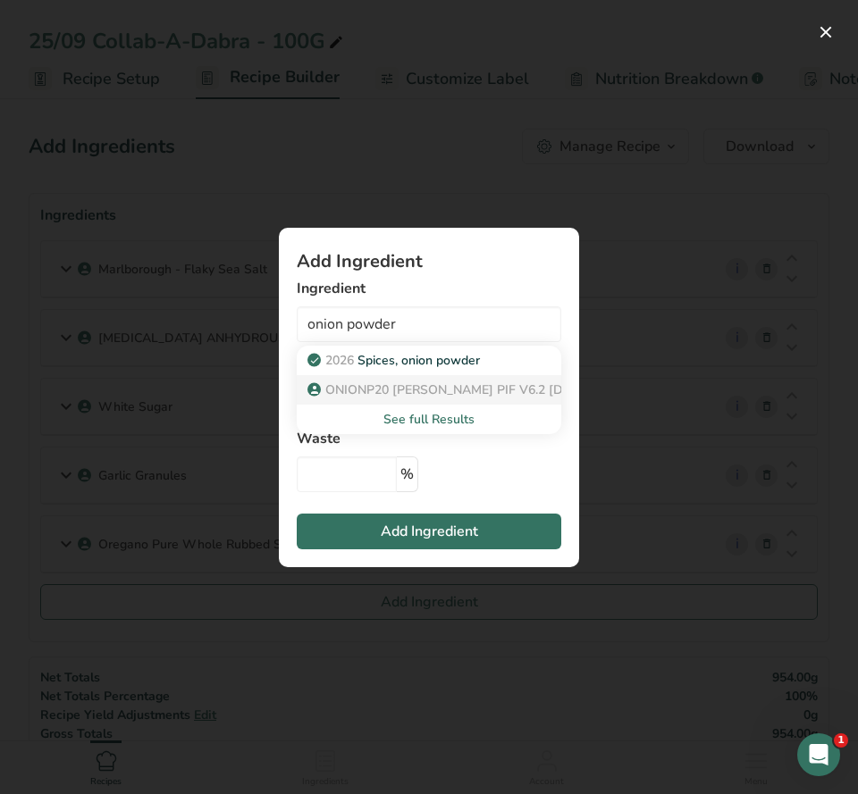
click at [407, 392] on span "ONIONP20 Davis PIF V6.2 10.03.25" at bounding box center [457, 390] width 265 height 17
type input "Onion Powder White"
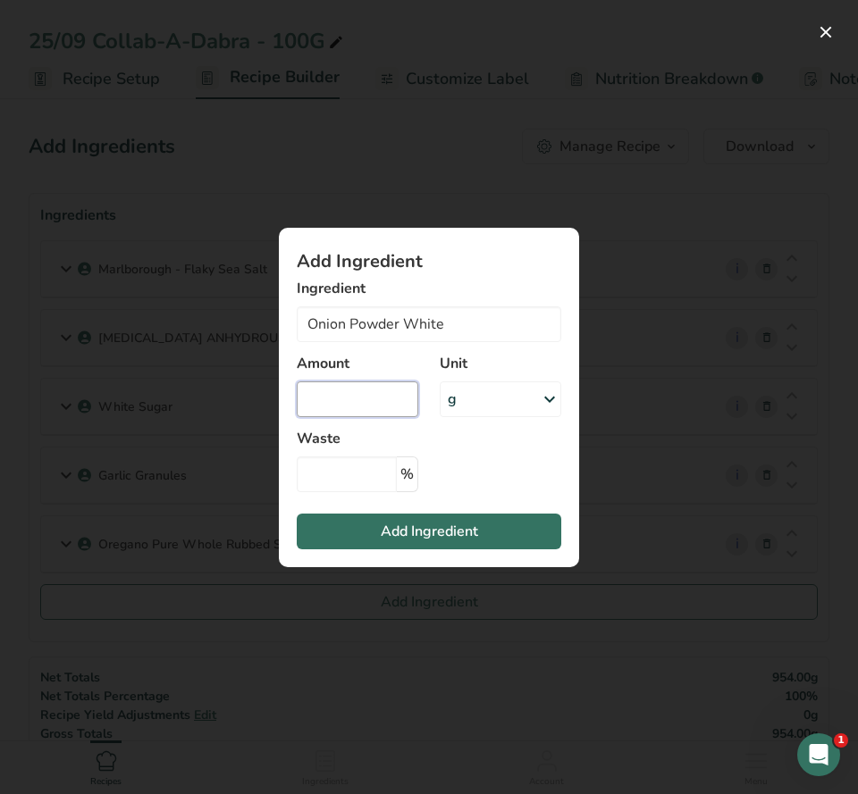
click at [372, 385] on input "Add ingredient modal" at bounding box center [358, 400] width 122 height 36
type input "22"
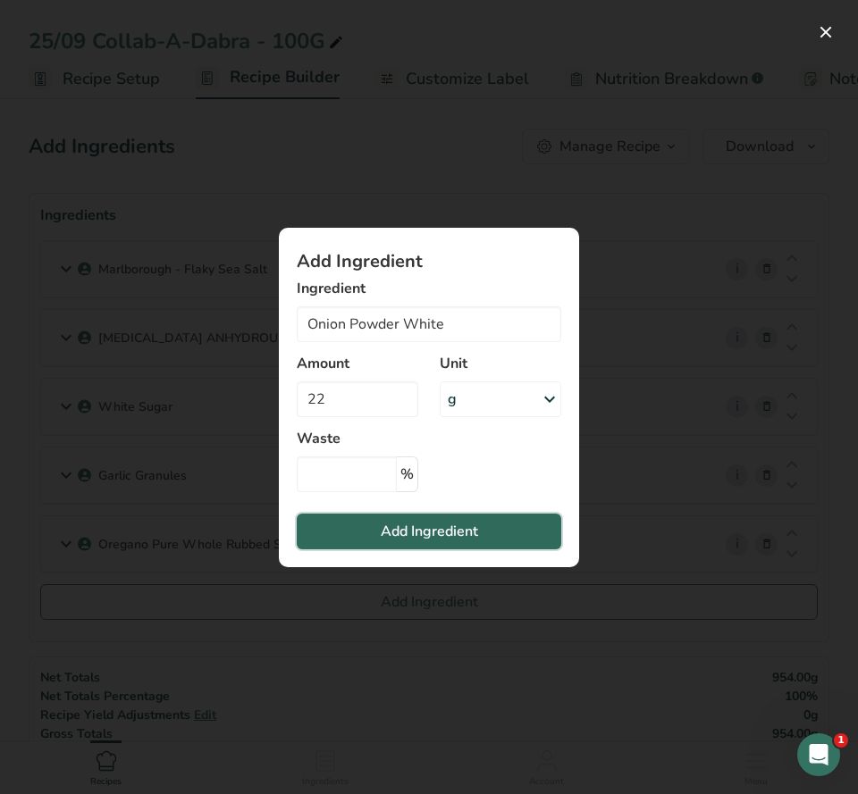
click at [398, 527] on span "Add Ingredient" at bounding box center [429, 531] width 97 height 21
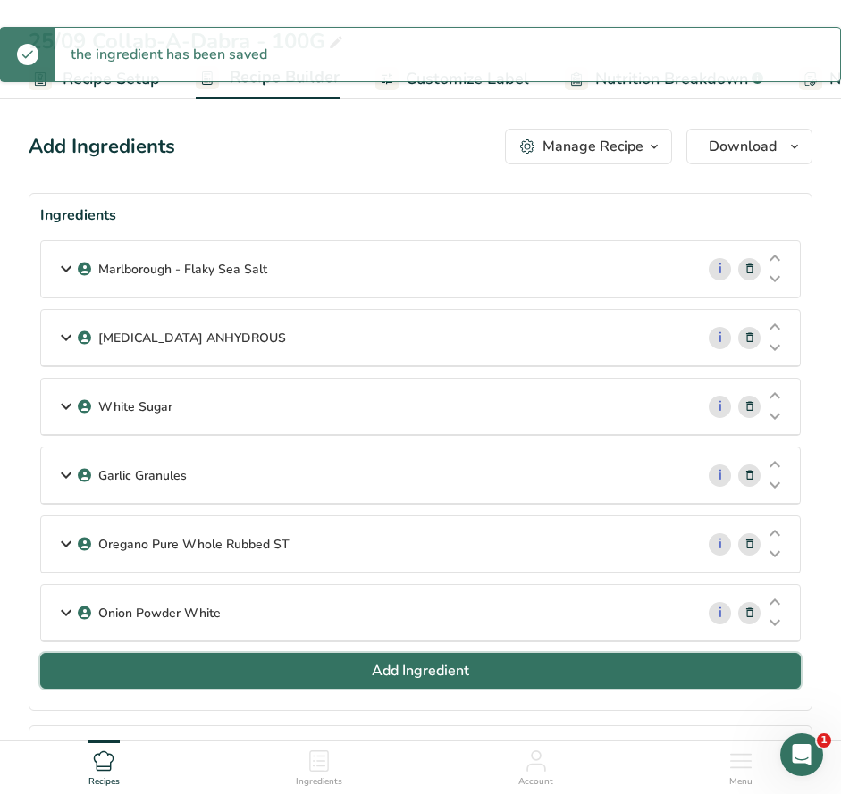
click at [429, 672] on span "Add Ingredient" at bounding box center [420, 670] width 97 height 21
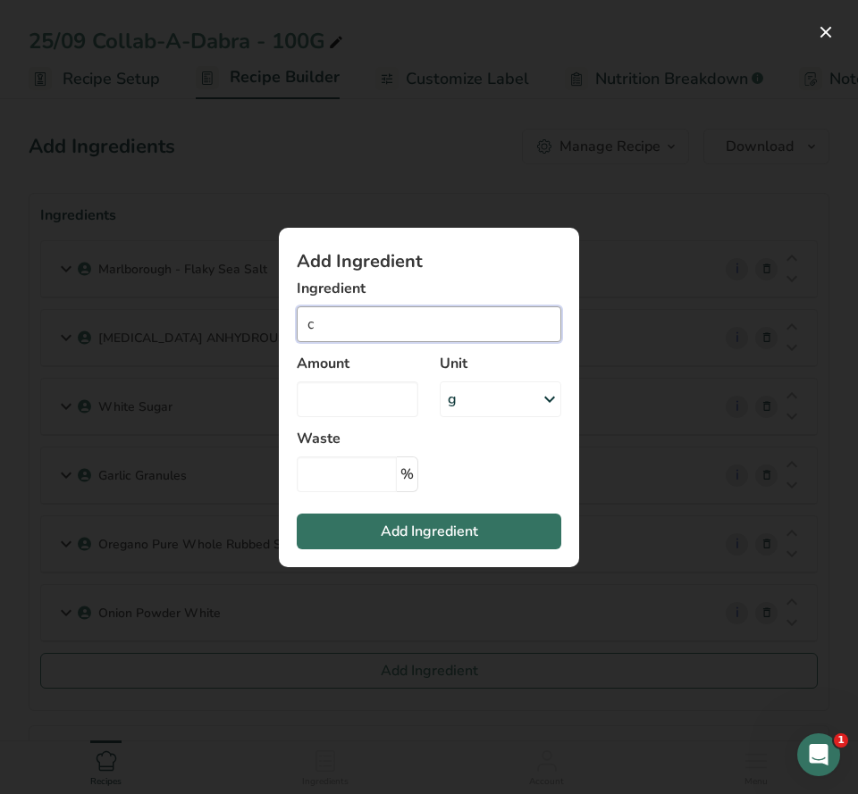
click at [400, 335] on input "c" at bounding box center [429, 324] width 264 height 36
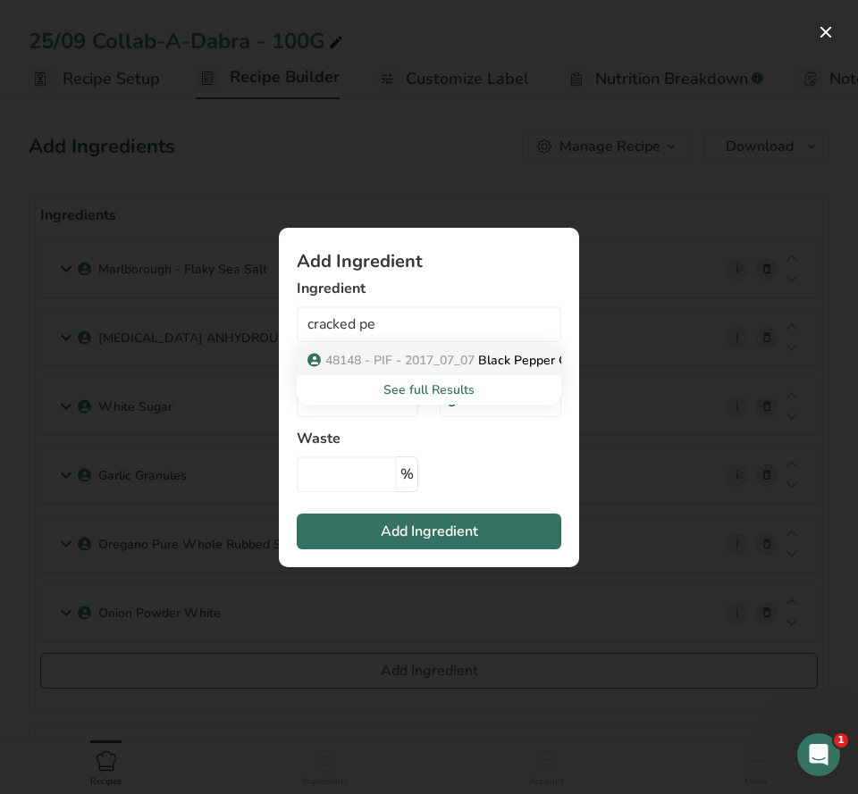
click at [411, 357] on span "48148 - PIF - 2017_07_07" at bounding box center [399, 360] width 149 height 17
type input "Black Pepper Cracked HT 420-1000um"
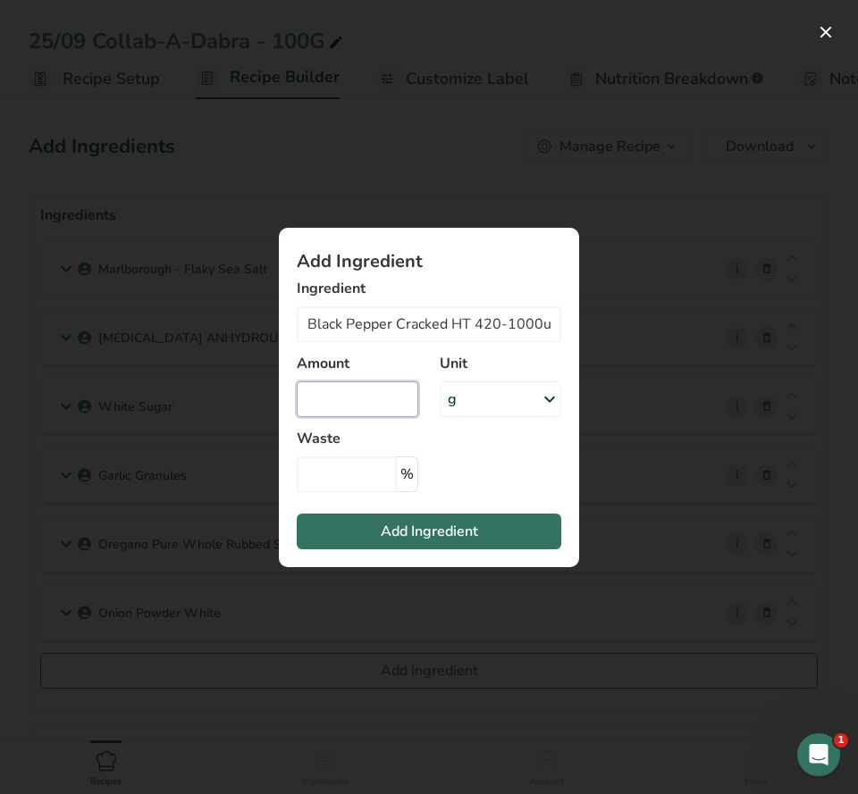
click at [398, 401] on input "Add ingredient modal" at bounding box center [358, 400] width 122 height 36
type input "11"
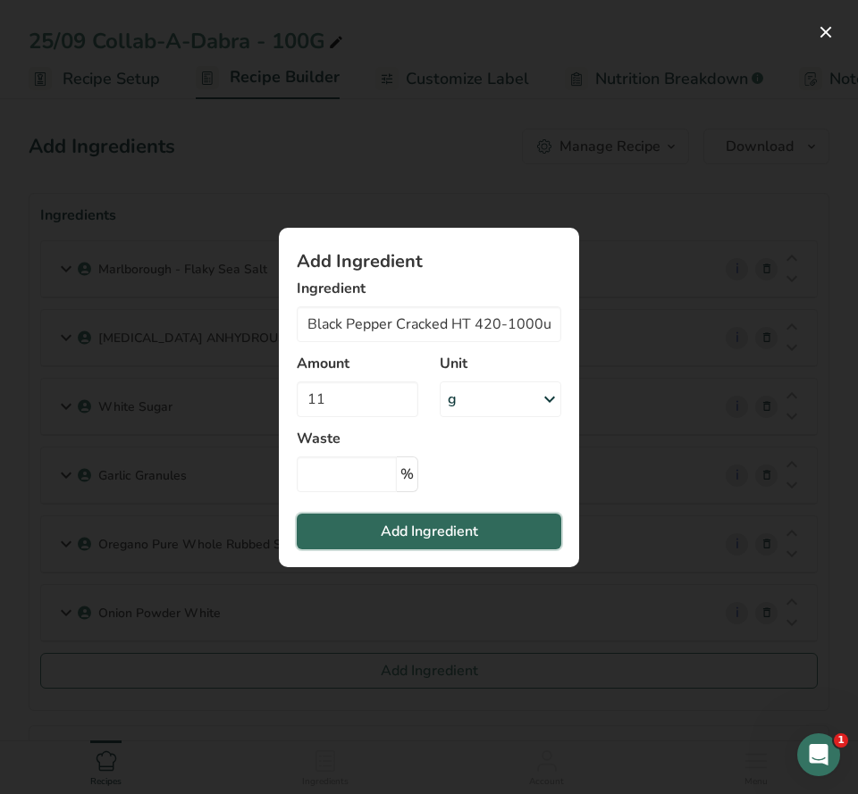
click at [446, 527] on span "Add Ingredient" at bounding box center [429, 531] width 97 height 21
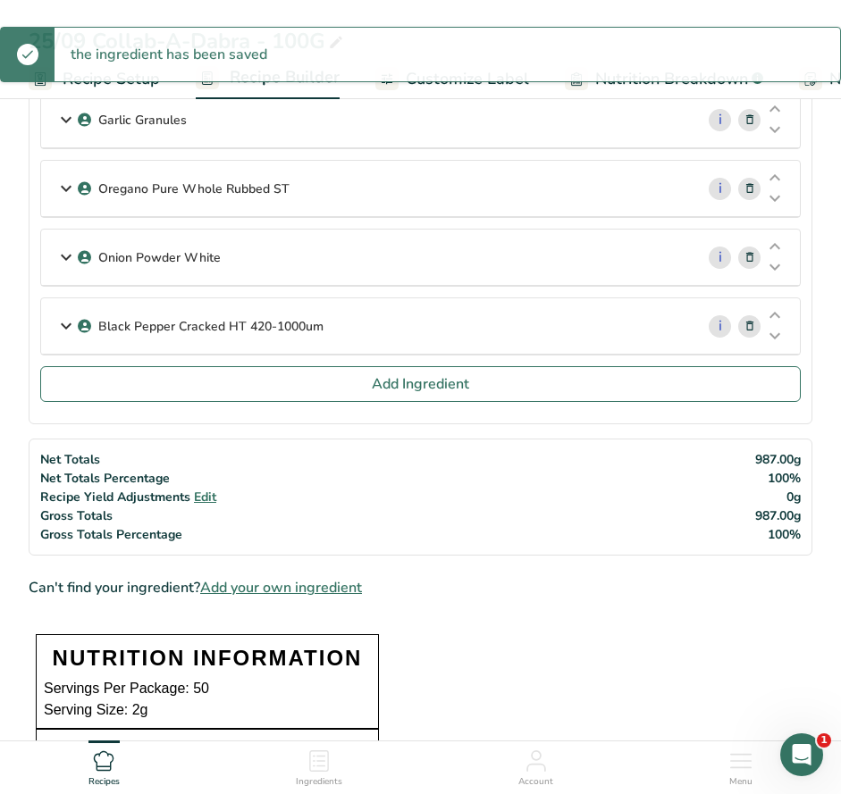
scroll to position [374, 0]
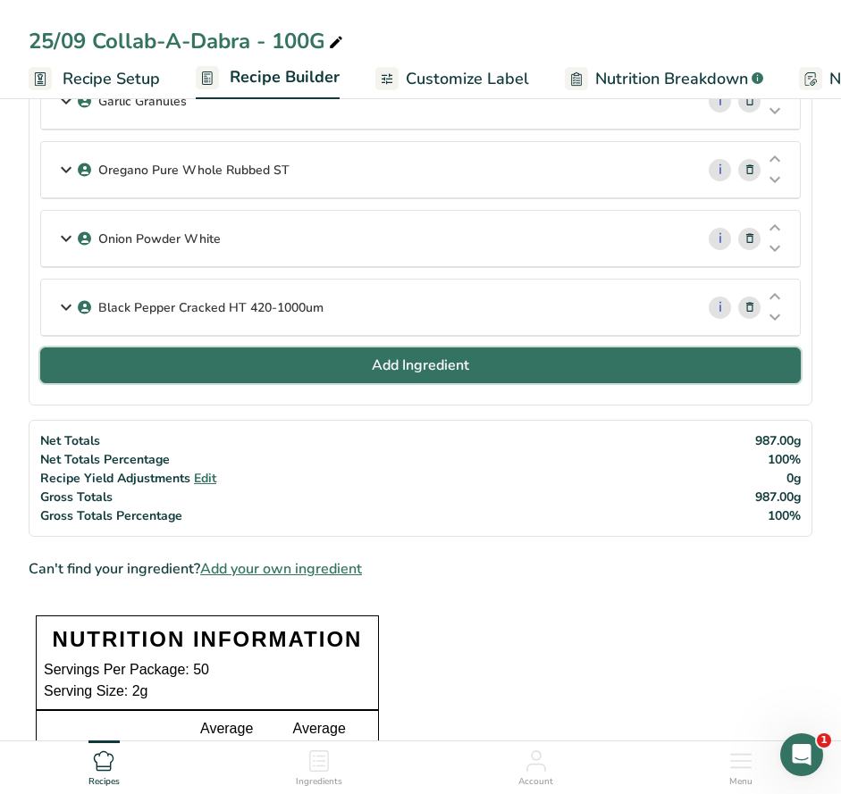
click at [447, 357] on span "Add Ingredient" at bounding box center [420, 365] width 97 height 21
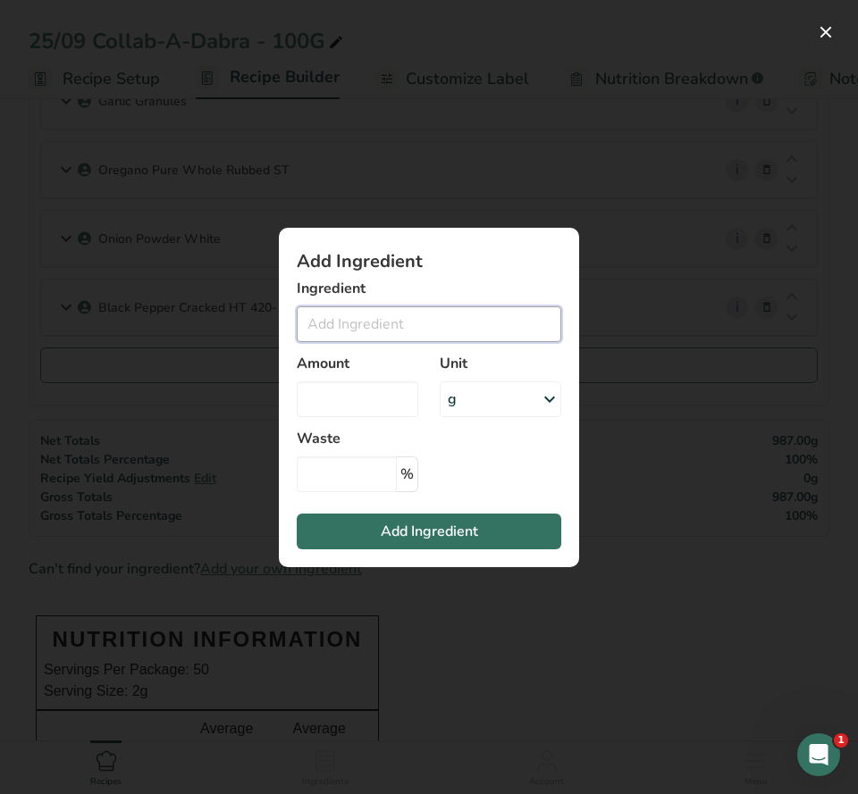
click at [379, 318] on input "Add ingredient modal" at bounding box center [429, 324] width 264 height 36
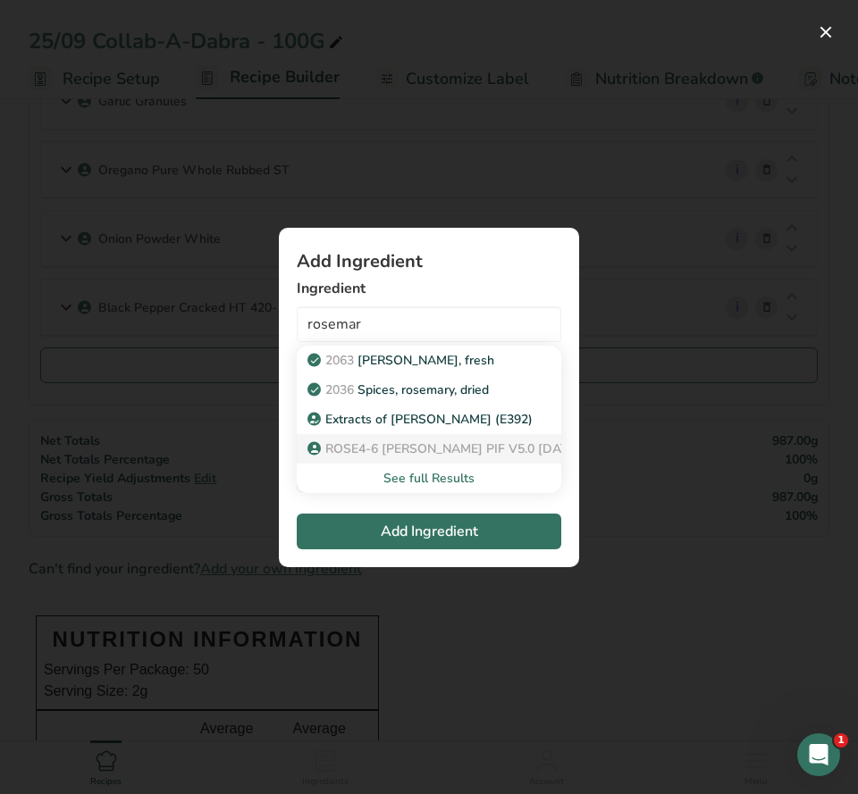
click at [491, 446] on span "ROSE4-6 Davis PIF V5.0 21.12.22" at bounding box center [452, 449] width 255 height 17
type input "Rosemary Cut 4-6mm Natural"
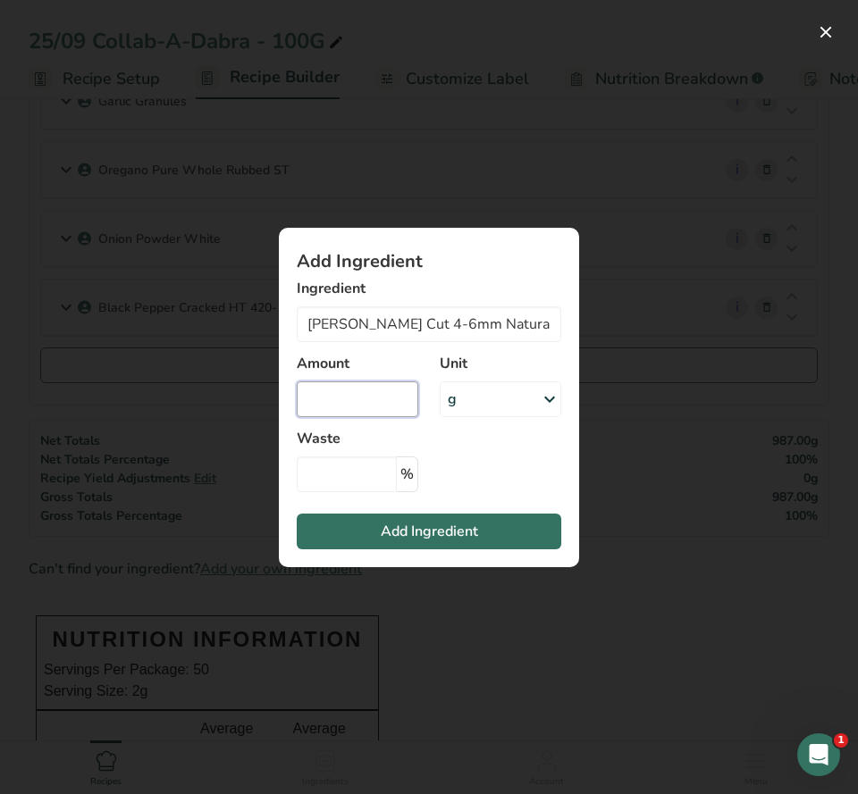
click at [369, 397] on input "Add ingredient modal" at bounding box center [358, 400] width 122 height 36
type input "13"
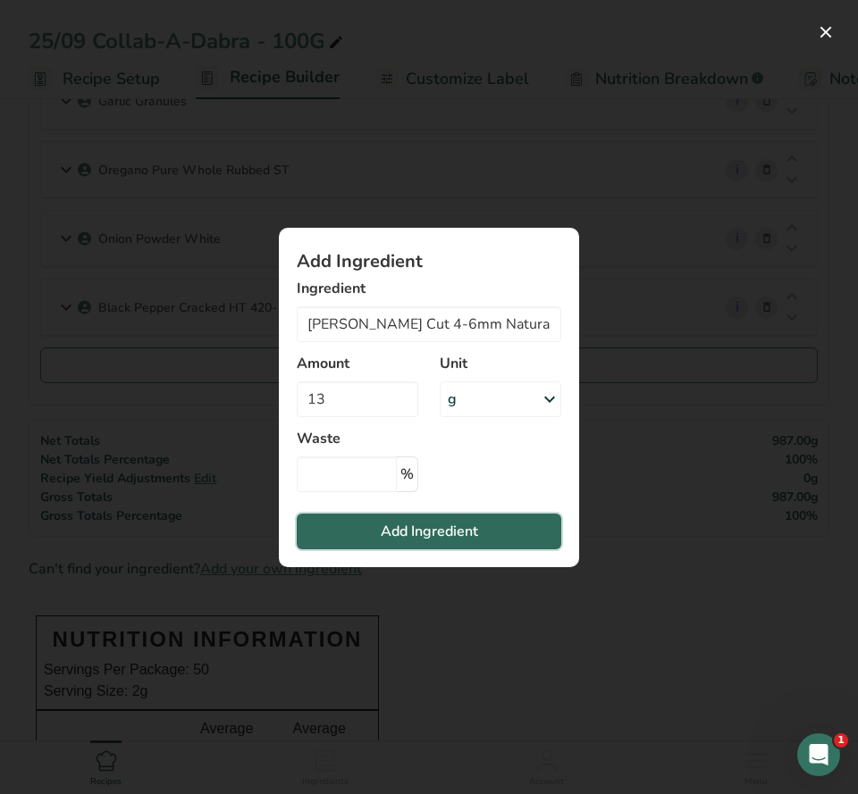
click at [449, 524] on span "Add Ingredient" at bounding box center [429, 531] width 97 height 21
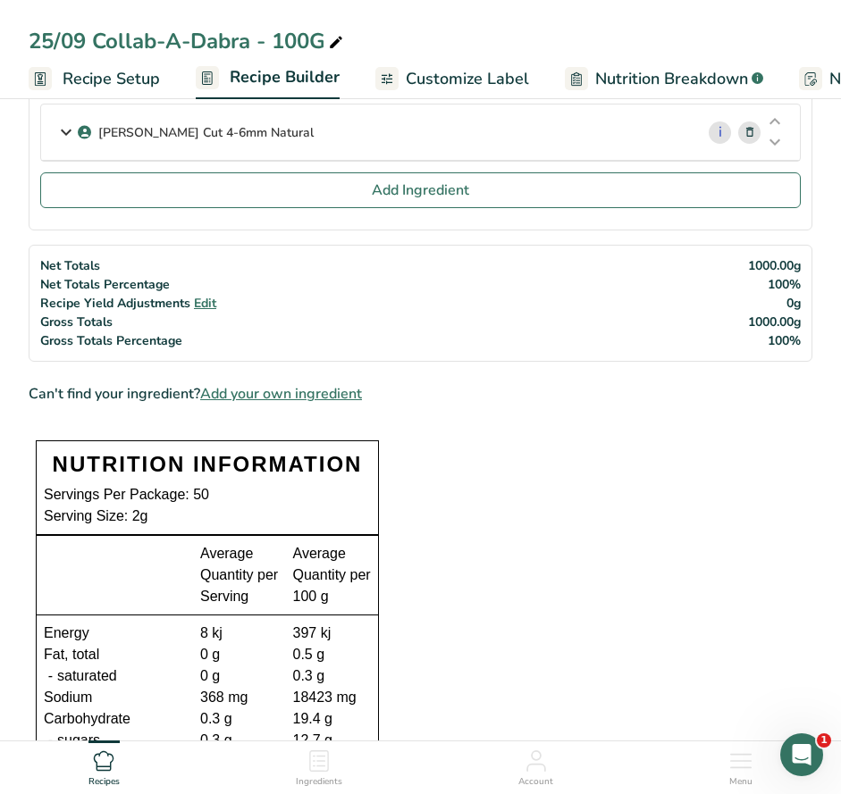
scroll to position [0, 0]
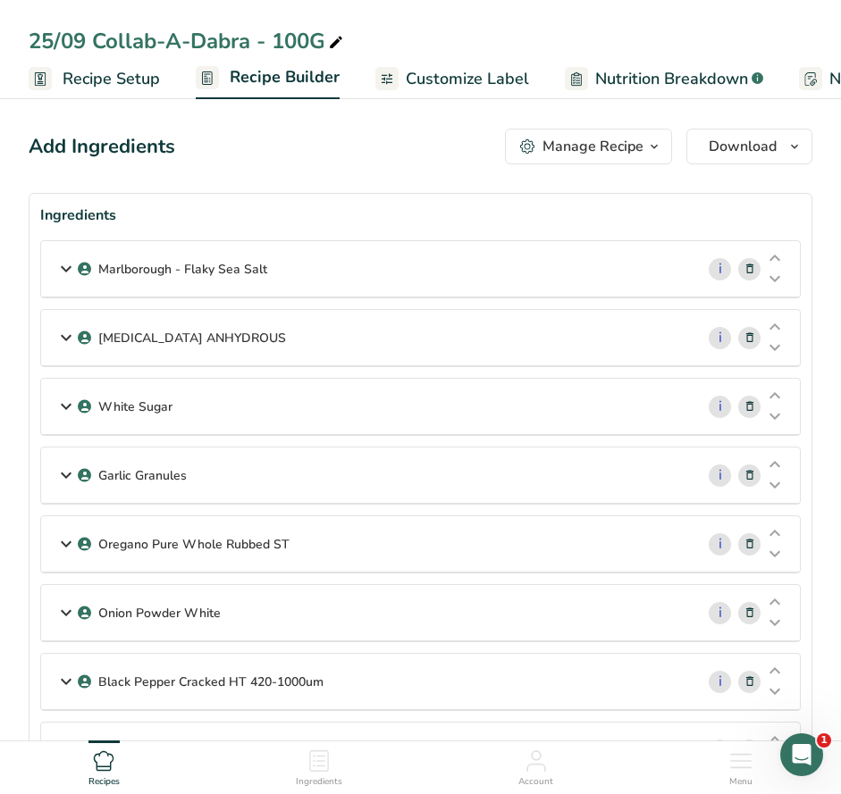
click at [489, 83] on span "Customize Label" at bounding box center [467, 79] width 123 height 24
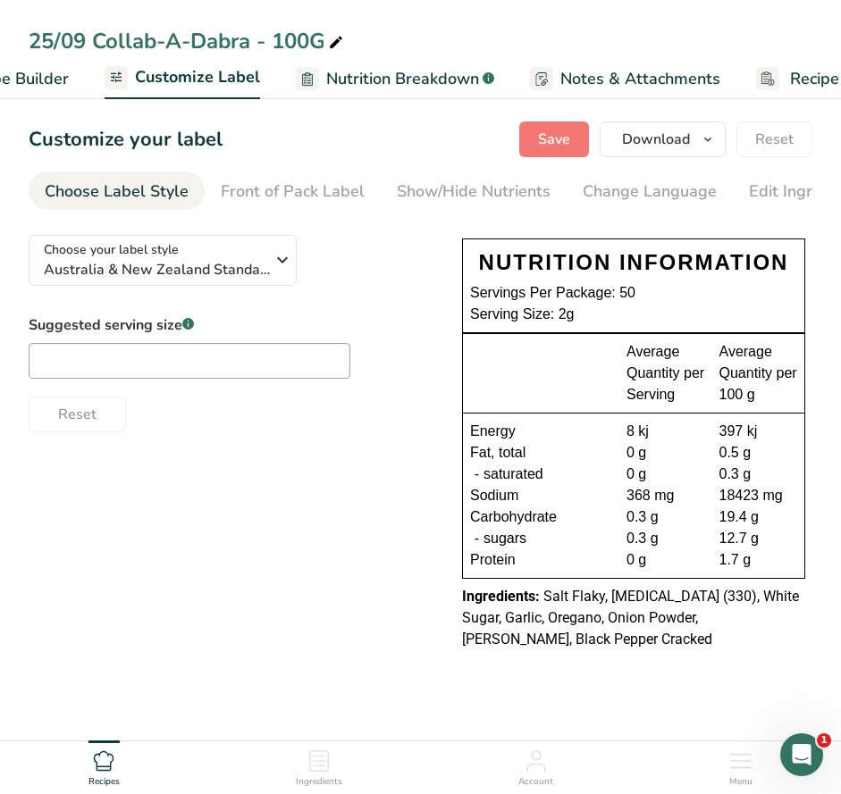
scroll to position [0, 348]
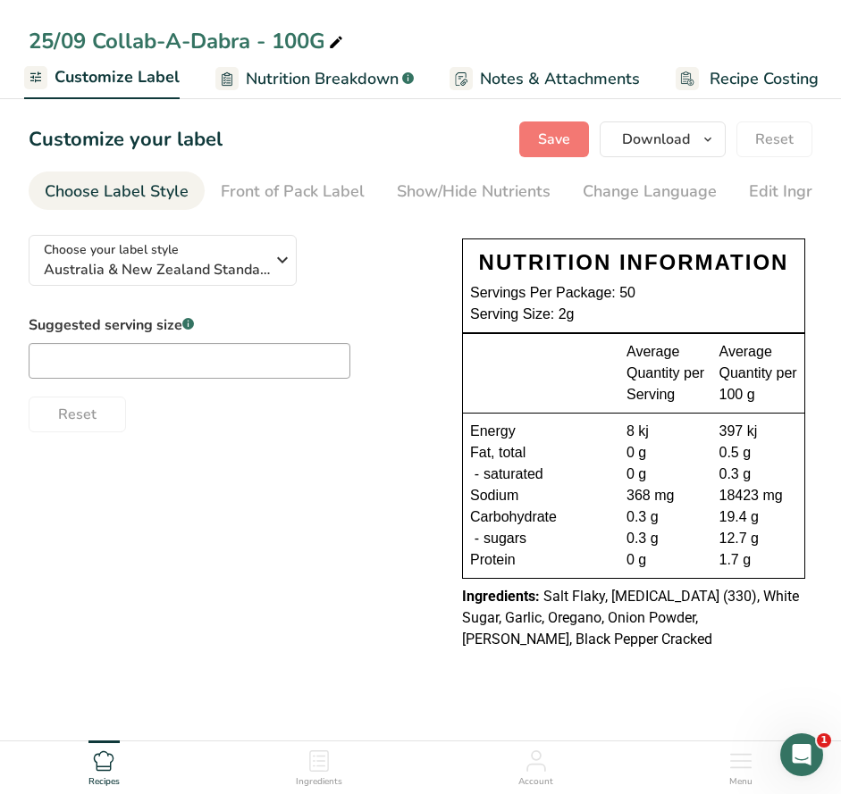
click at [295, 527] on div "Choose your label style Australia & New Zealand Standard Label USA (FDA) Standa…" at bounding box center [421, 445] width 784 height 448
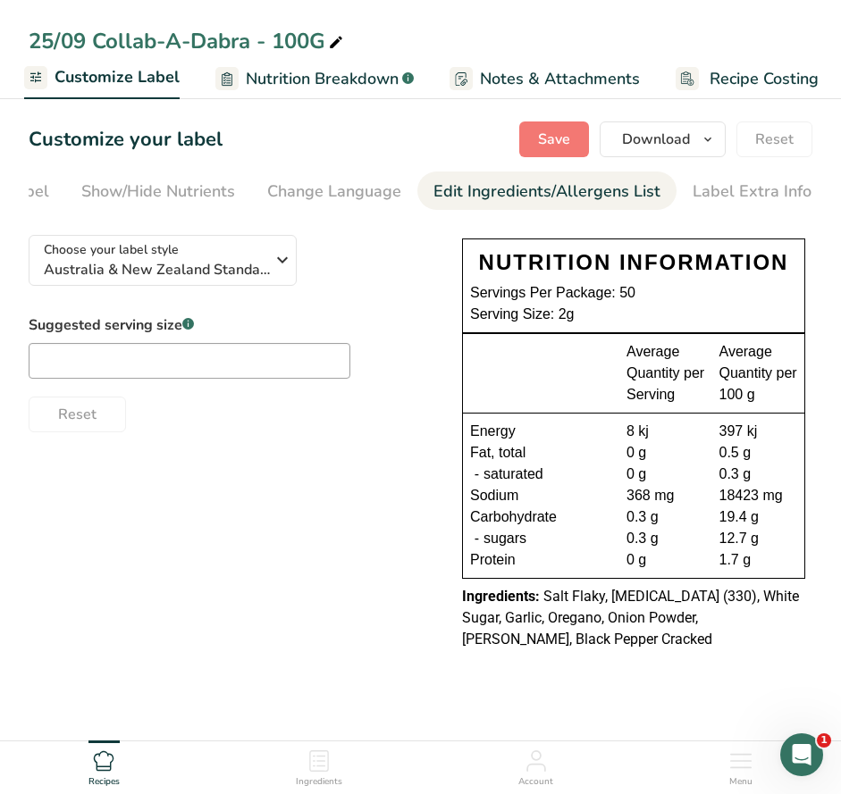
click at [547, 186] on div "Edit Ingredients/Allergens List" at bounding box center [546, 192] width 227 height 24
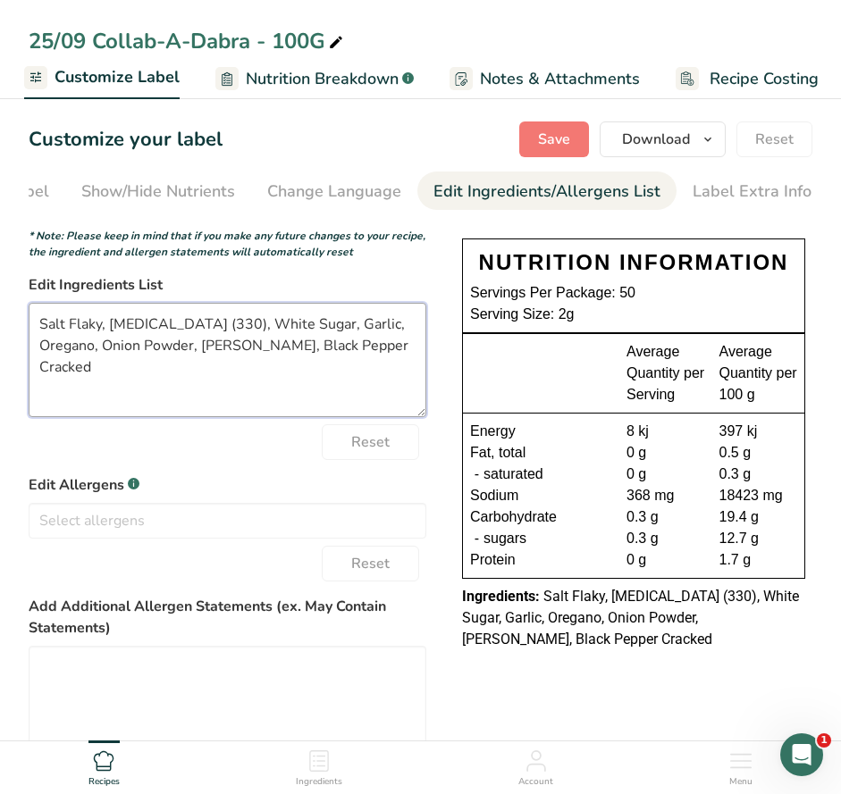
click at [67, 326] on textarea "Salt Flaky, Citric Acid (330), White Sugar, Garlic, Oregano, Onion Powder, Rose…" at bounding box center [228, 360] width 398 height 114
click at [224, 324] on textarea "Salt, Citric Acid (330), White Sugar, Garlic, Oregano, Onion Powder, Rosemary, …" at bounding box center [228, 360] width 398 height 114
click at [267, 334] on textarea "Salt, Citric Acid (330), Sugar, Garlic, Oregano, Onion Powder, Rosemary, Black …" at bounding box center [228, 360] width 398 height 114
drag, startPoint x: 310, startPoint y: 327, endPoint x: 367, endPoint y: 325, distance: 57.2
click at [367, 325] on textarea "Salt, Citric Acid (330), Sugar, Garlic, Herbs Oregano, Onion Powder, Rosemary, …" at bounding box center [228, 360] width 398 height 114
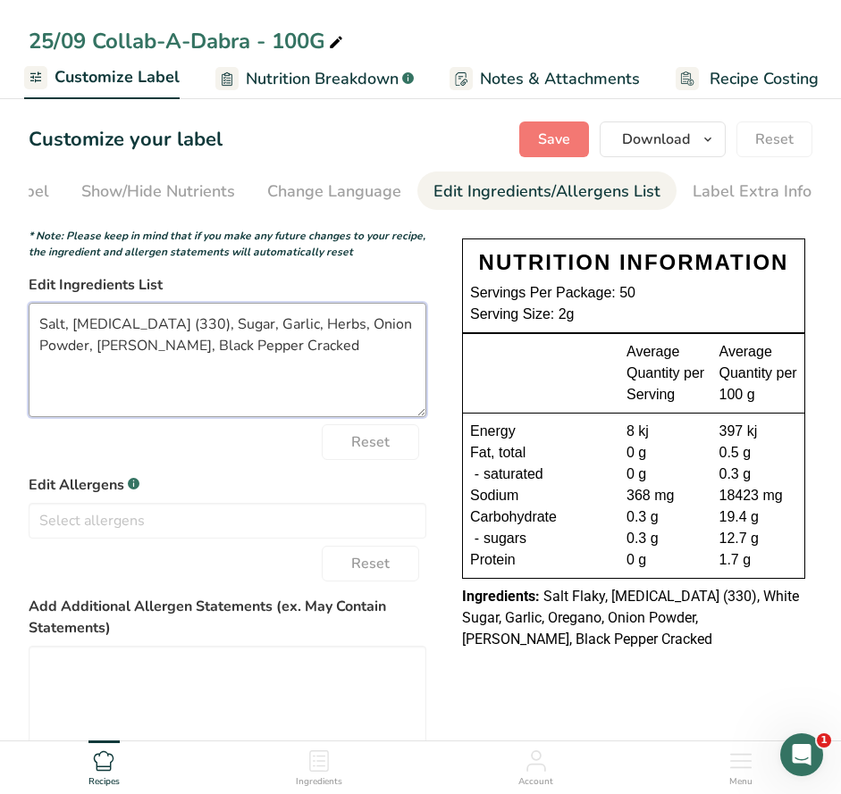
click at [108, 351] on textarea "Salt, Citric Acid (330), Sugar, Garlic, Herbs, Onion Powder, Rosemary, Black Pe…" at bounding box center [228, 360] width 398 height 114
drag, startPoint x: 79, startPoint y: 349, endPoint x: 147, endPoint y: 350, distance: 67.9
click at [147, 350] on textarea "Salt, Citric Acid (330), Sugar, Garlic, Herbs, Onion, Black Pepper Cracked" at bounding box center [228, 360] width 398 height 114
click at [363, 328] on textarea "Salt, Citric Acid (330), Sugar, Garlic, Herbs, Onion, Black Pepper" at bounding box center [228, 360] width 398 height 114
click at [323, 365] on textarea "Salt, Citric Acid (330), Sugar, Garlic, Herbs, Onion, Pepper" at bounding box center [228, 360] width 398 height 114
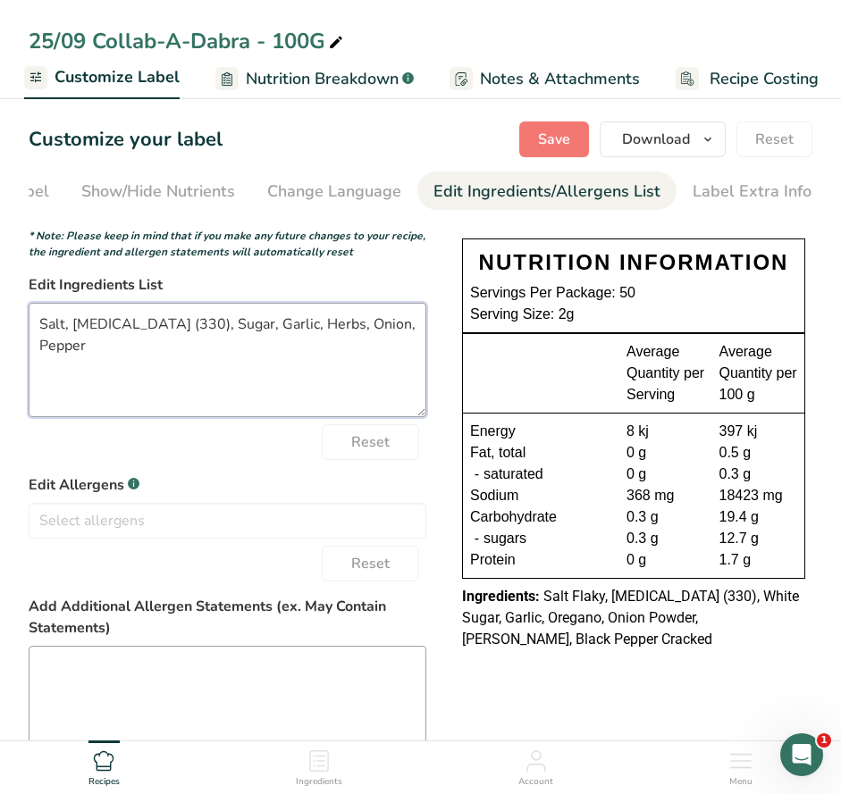
type textarea "Salt, Citric Acid (330), Sugar, Garlic, Herbs, Onion, Pepper"
click at [144, 668] on textarea at bounding box center [228, 703] width 398 height 114
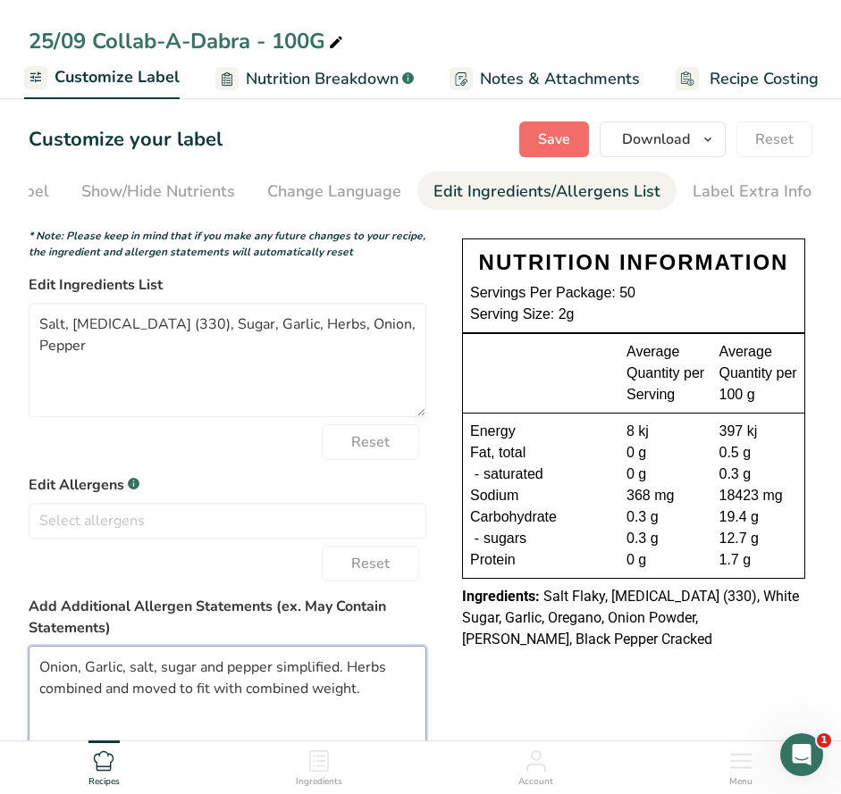
type textarea "Onion, Garlic, salt, sugar and pepper simplified. Herbs combined and moved to f…"
click at [562, 131] on span "Save" at bounding box center [554, 139] width 32 height 21
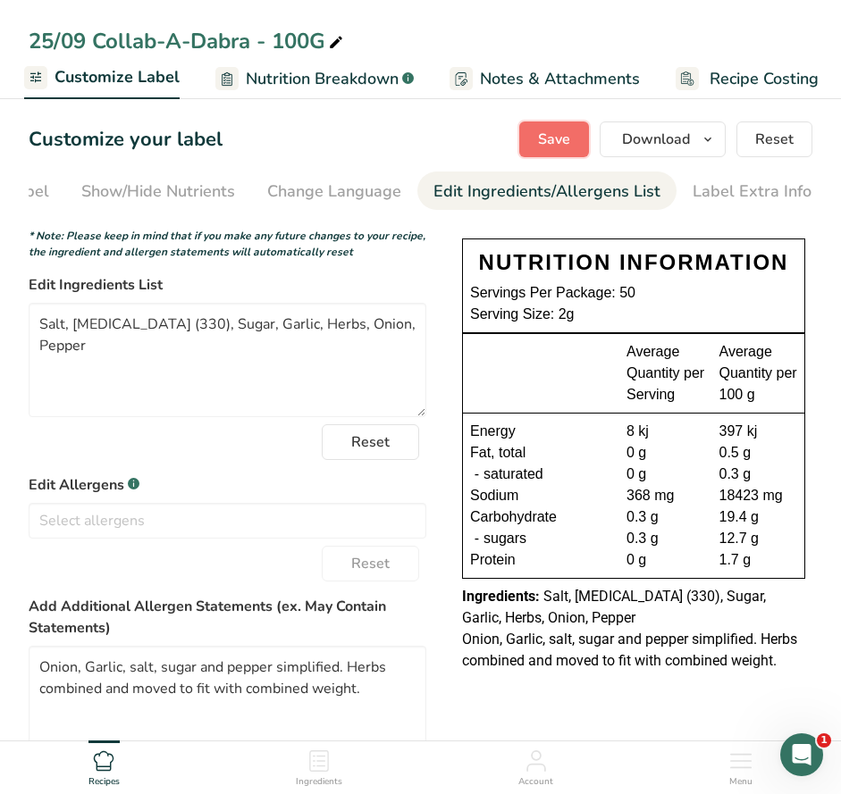
click at [550, 150] on button "Save" at bounding box center [554, 140] width 70 height 36
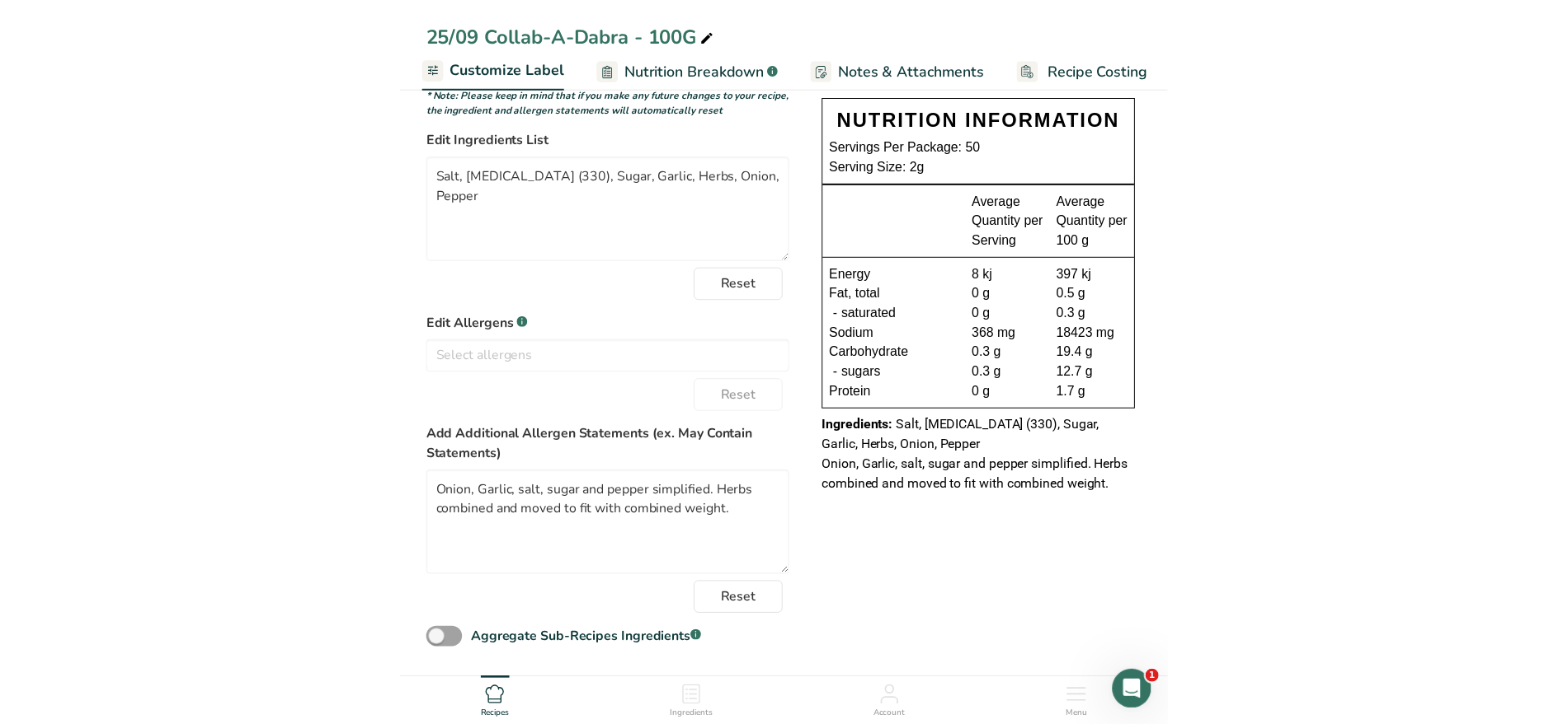
scroll to position [0, 0]
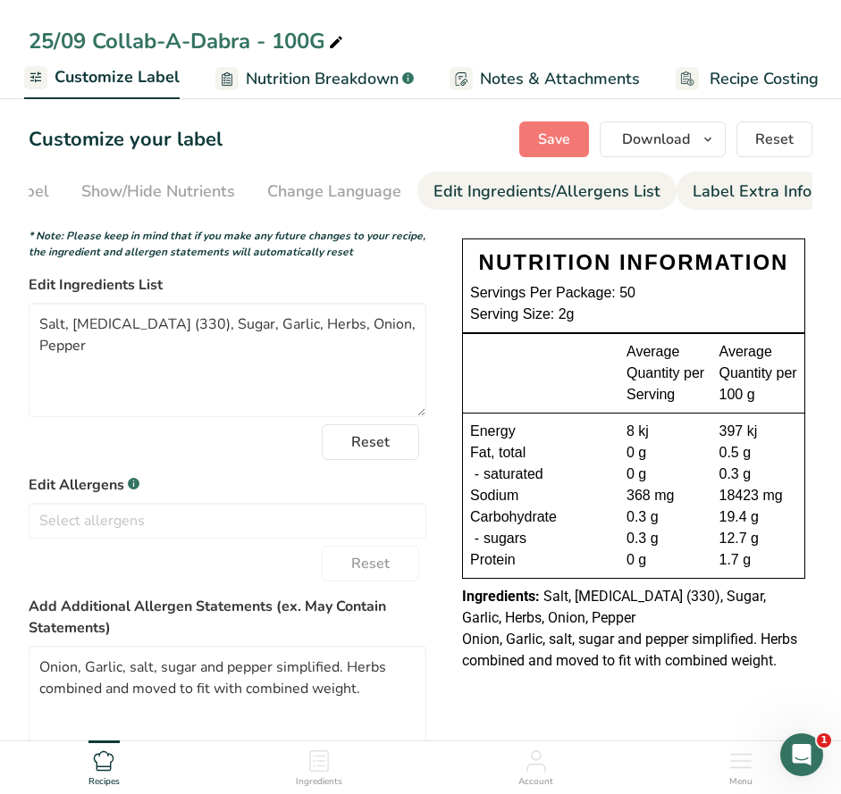
click at [748, 197] on div "Label Extra Info" at bounding box center [751, 192] width 119 height 24
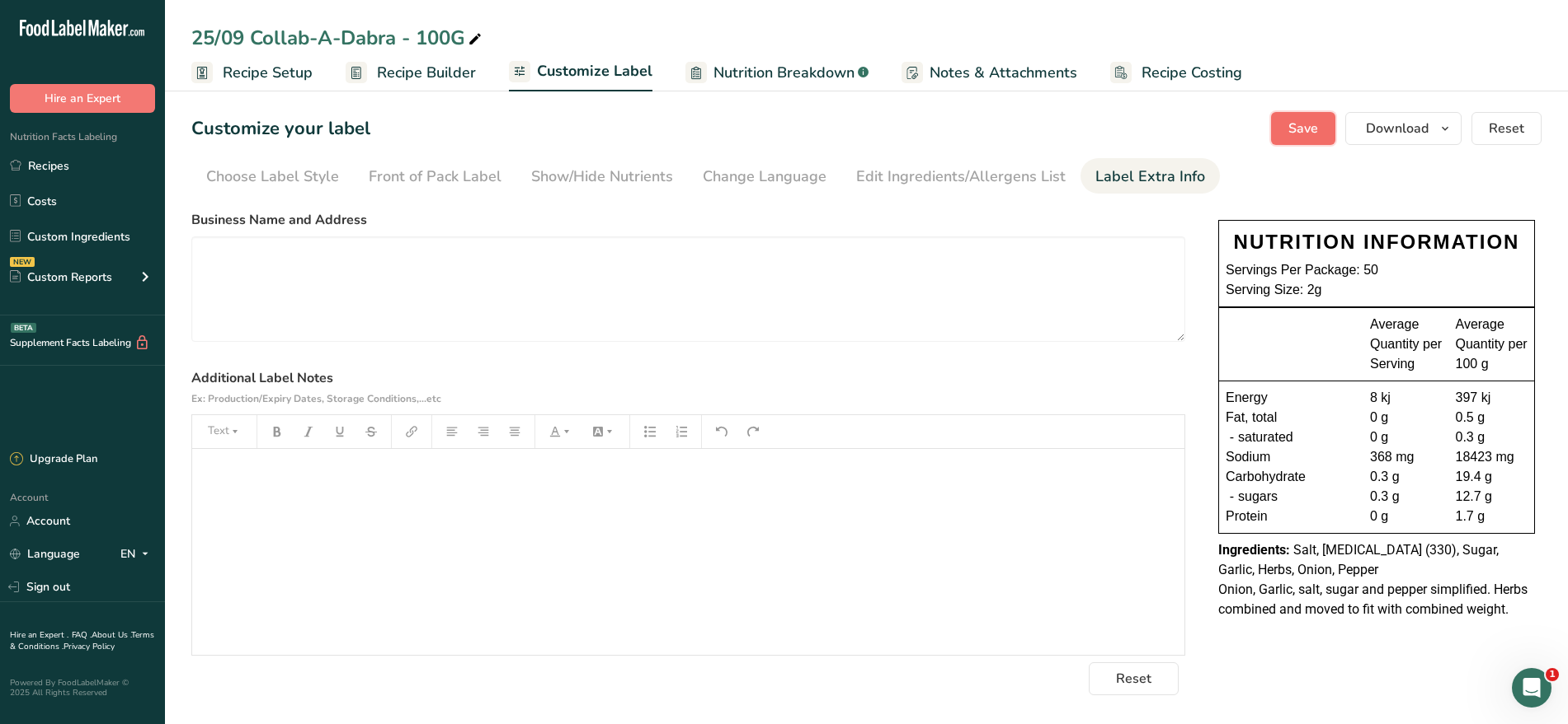
click at [1294, 122] on span "Save" at bounding box center [1303, 128] width 30 height 19
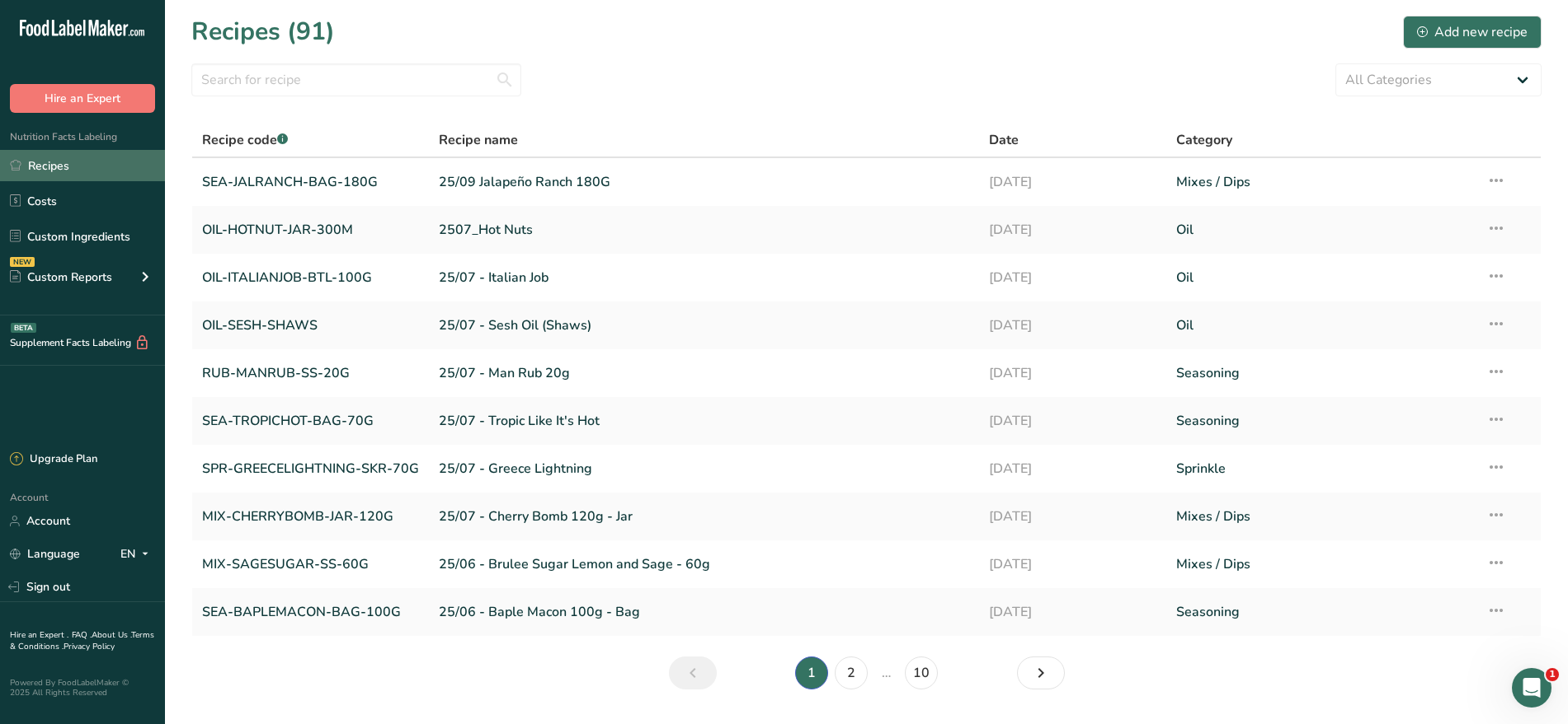
click at [87, 171] on link "Recipes" at bounding box center [82, 166] width 165 height 31
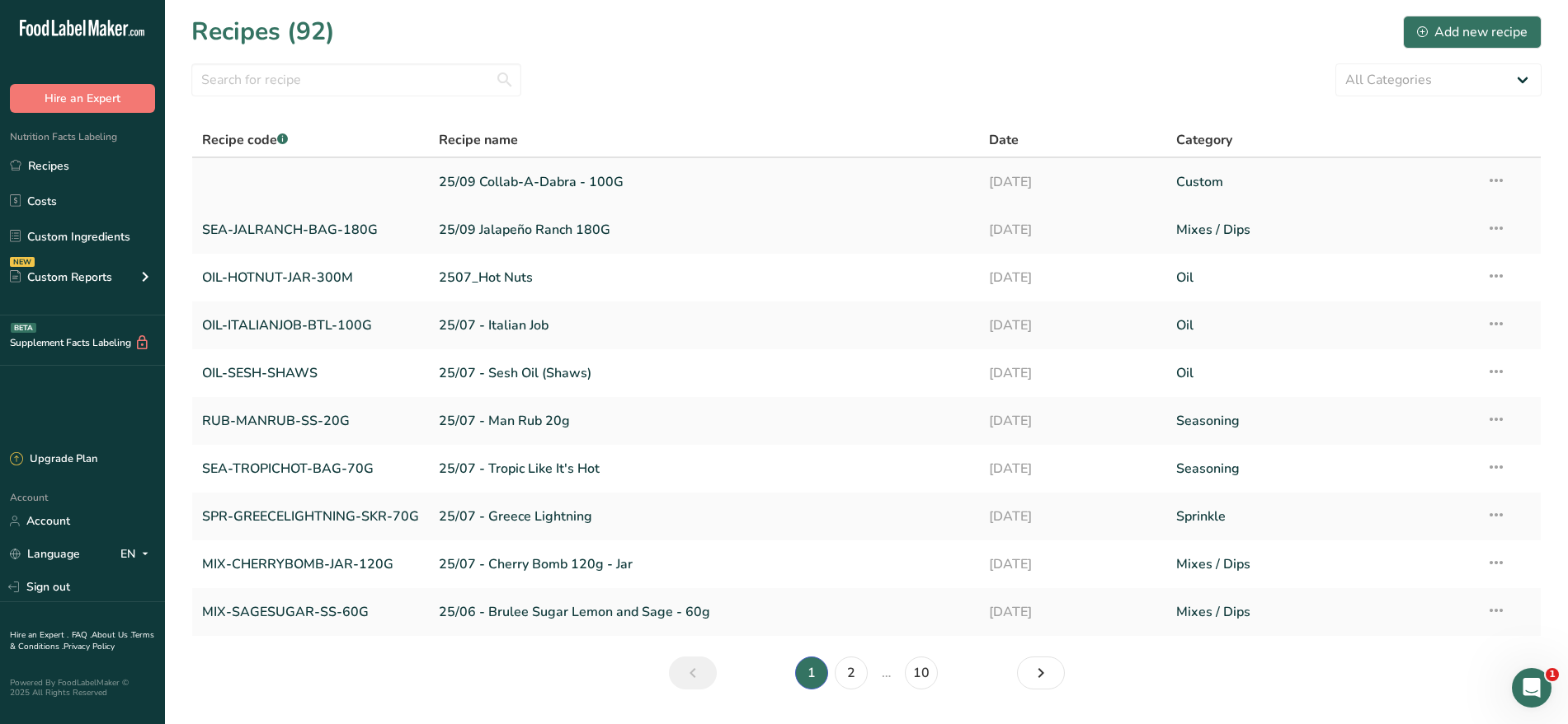
click at [557, 183] on link "25/09 Collab-A-Dabra - 100G" at bounding box center [703, 183] width 531 height 35
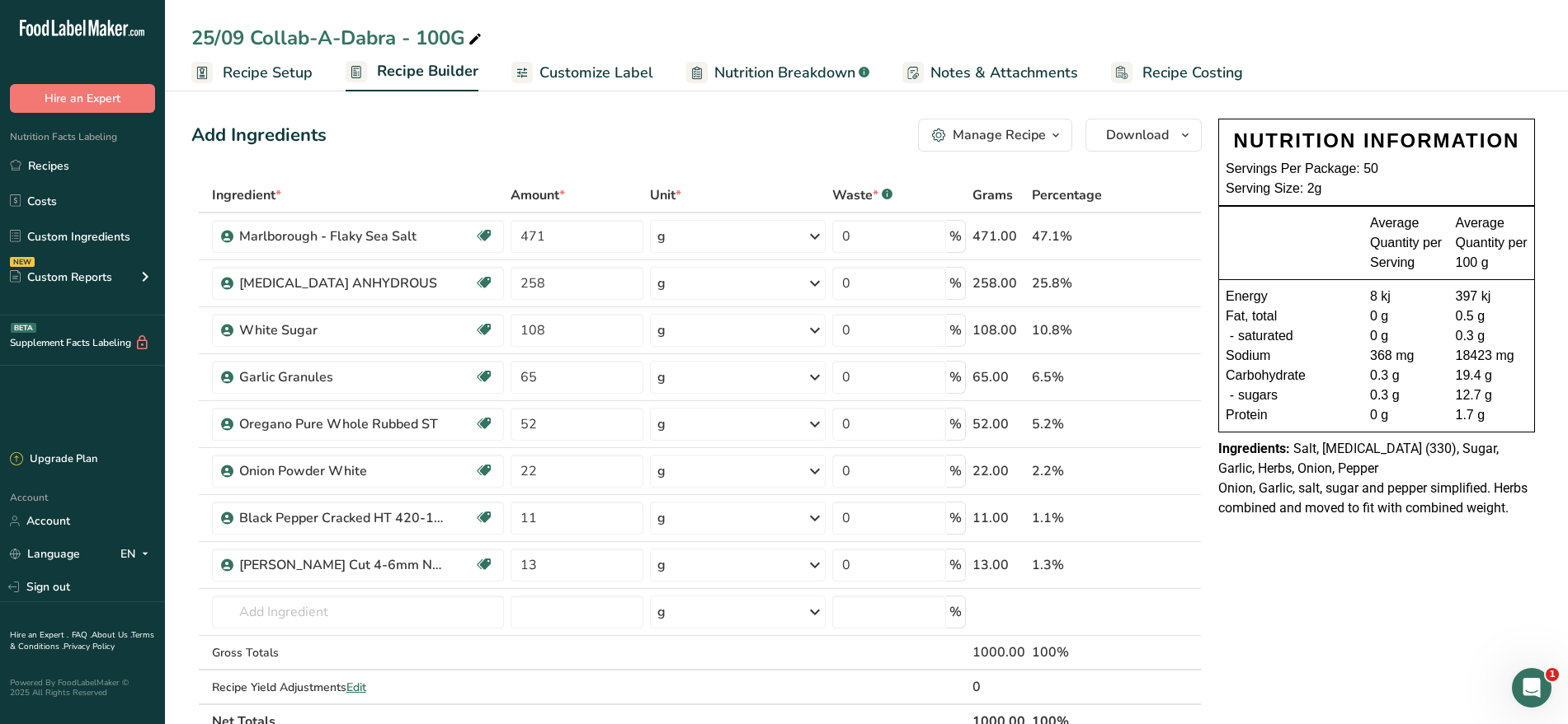
click at [261, 77] on span "Recipe Setup" at bounding box center [267, 73] width 90 height 22
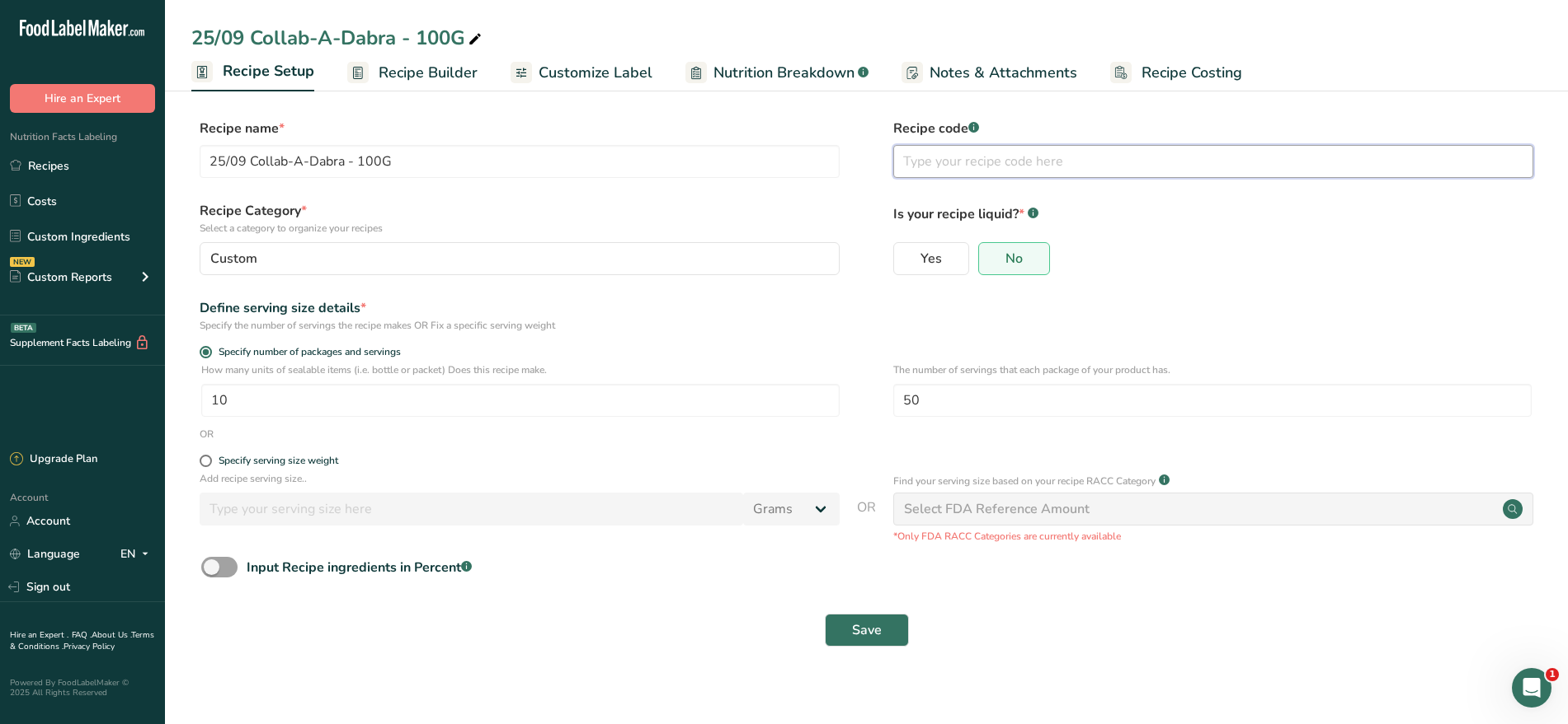
click at [1008, 151] on input "text" at bounding box center [1213, 161] width 640 height 33
paste input "SLT-FLK-COLLAB"
type input "SLT-FLK-COLLAB-100G"
click at [861, 627] on span "Save" at bounding box center [867, 630] width 30 height 19
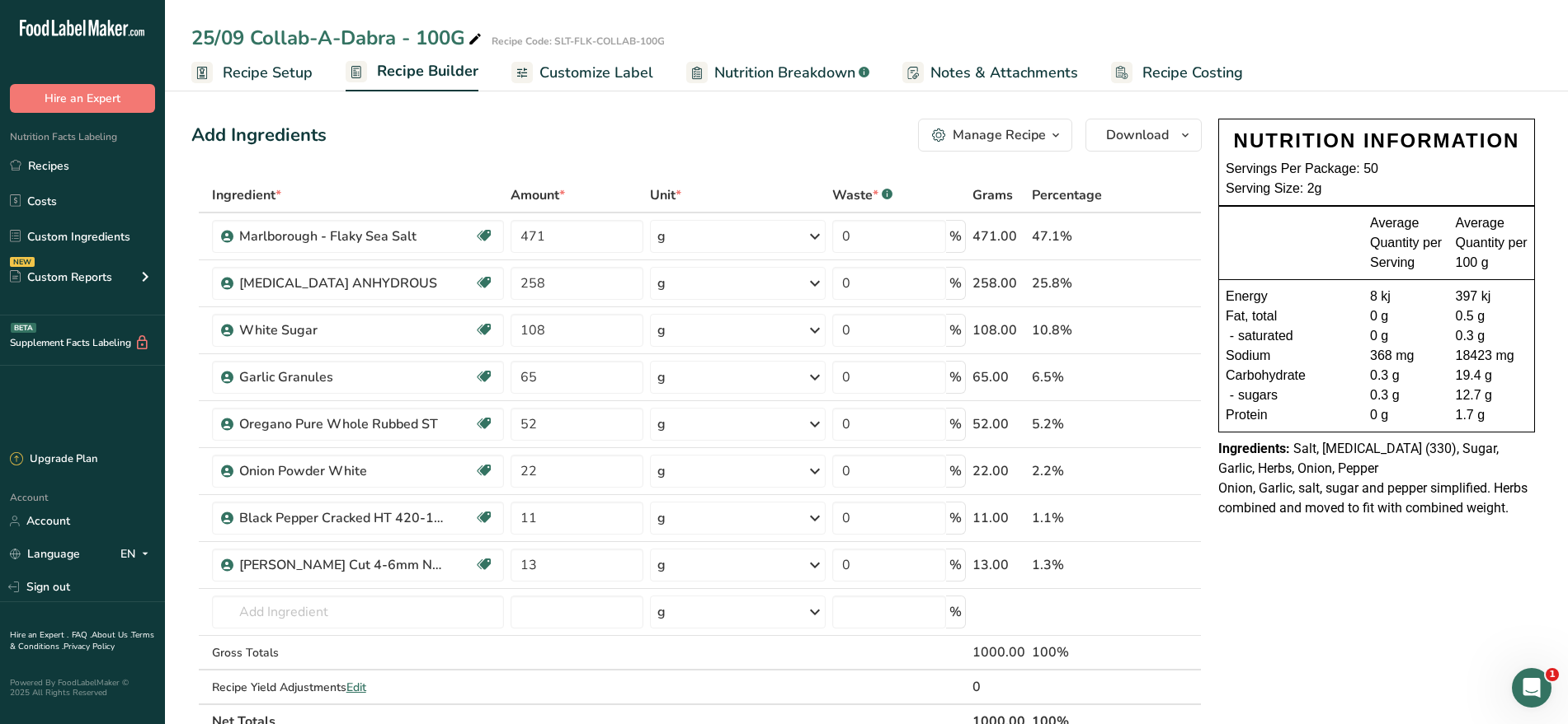
drag, startPoint x: 557, startPoint y: 42, endPoint x: 695, endPoint y: 31, distance: 138.4
click at [695, 31] on div "25/09 Collab-A-Dabra - 100G Recipe Code: SLT-FLK-COLLAB-100G" at bounding box center [867, 38] width 1403 height 30
copy div "SLT-FLK-COLLAB-100G"
